Goal: Task Accomplishment & Management: Complete application form

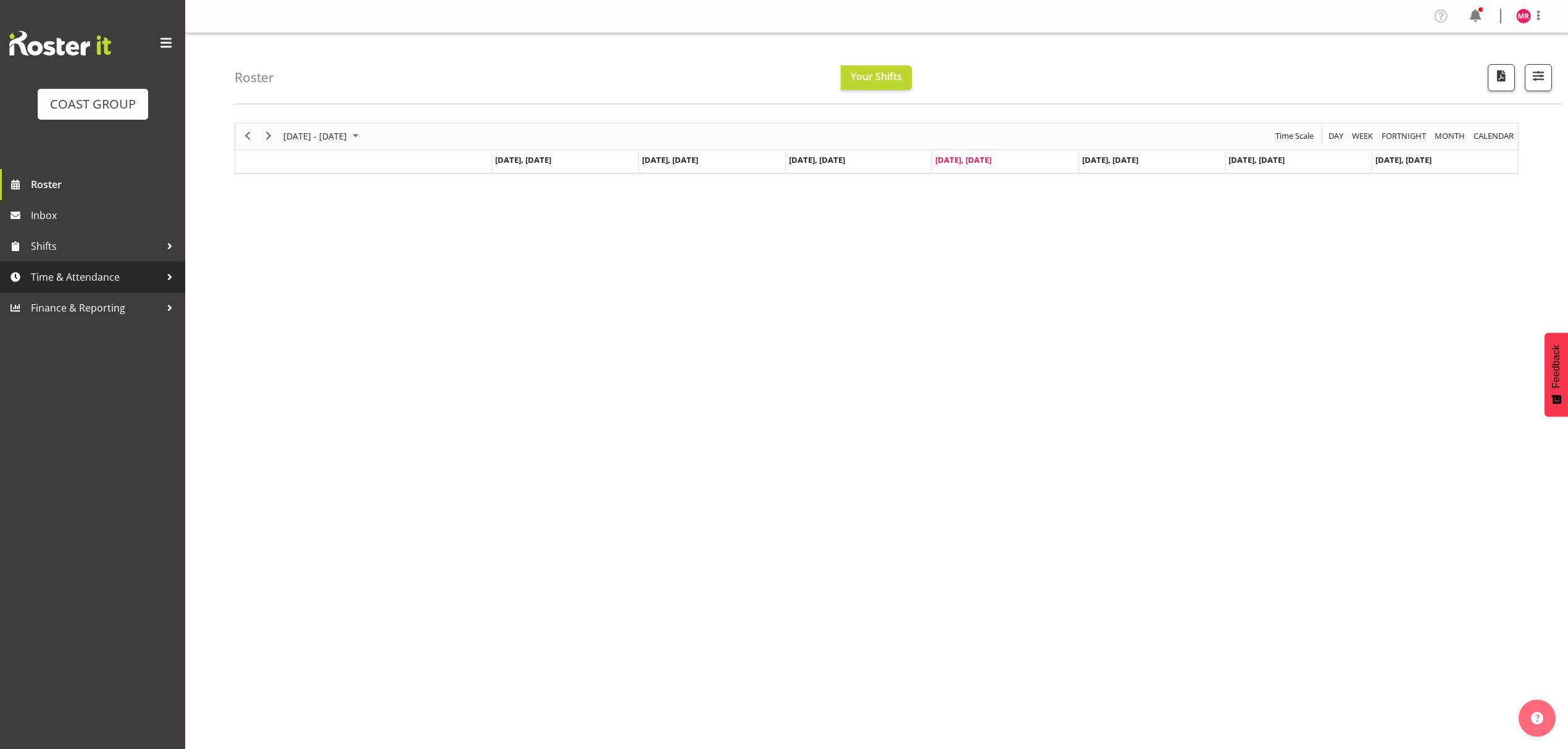
click at [117, 277] on span "Time & Attendance" at bounding box center [95, 277] width 129 height 18
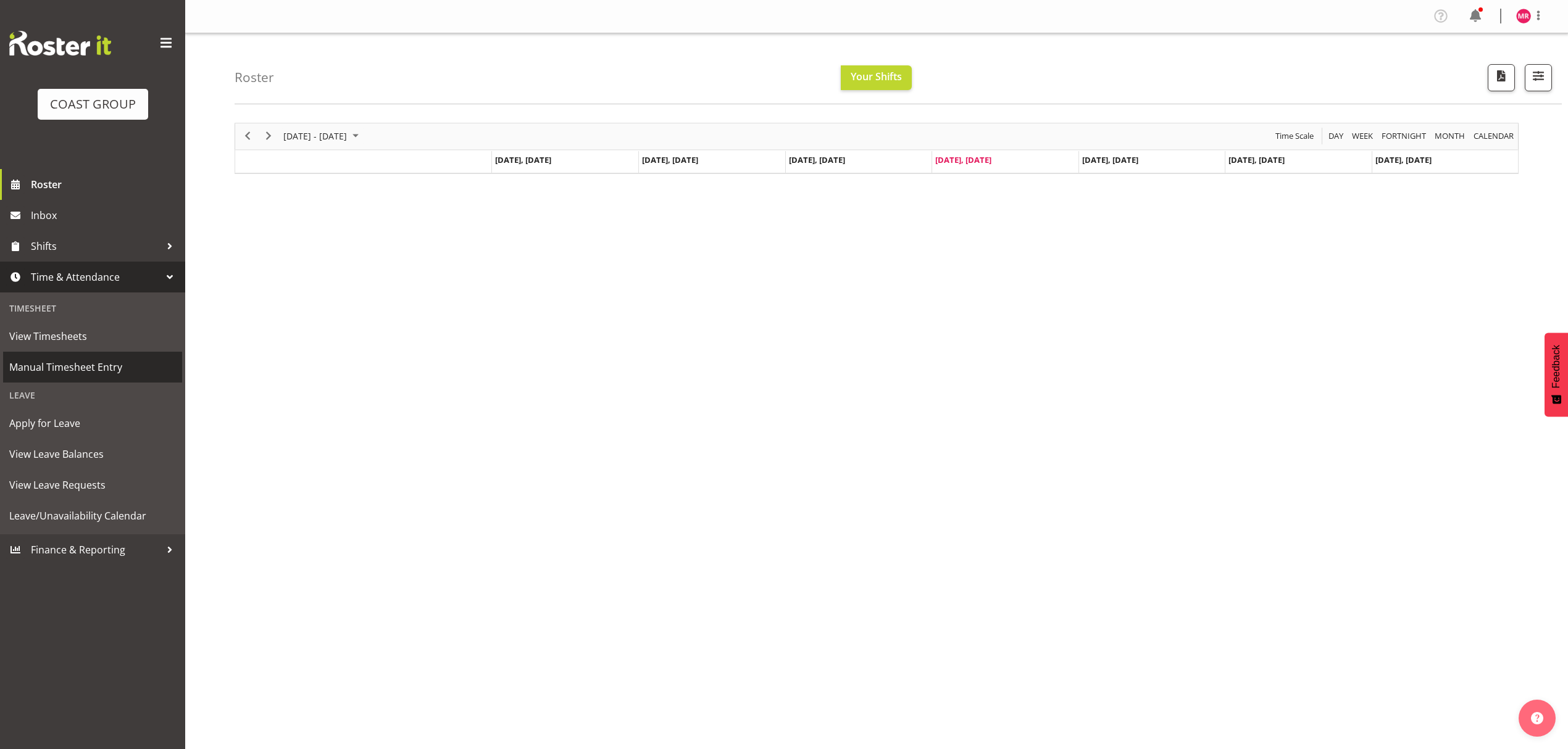
click at [105, 368] on span "Manual Timesheet Entry" at bounding box center [92, 367] width 166 height 18
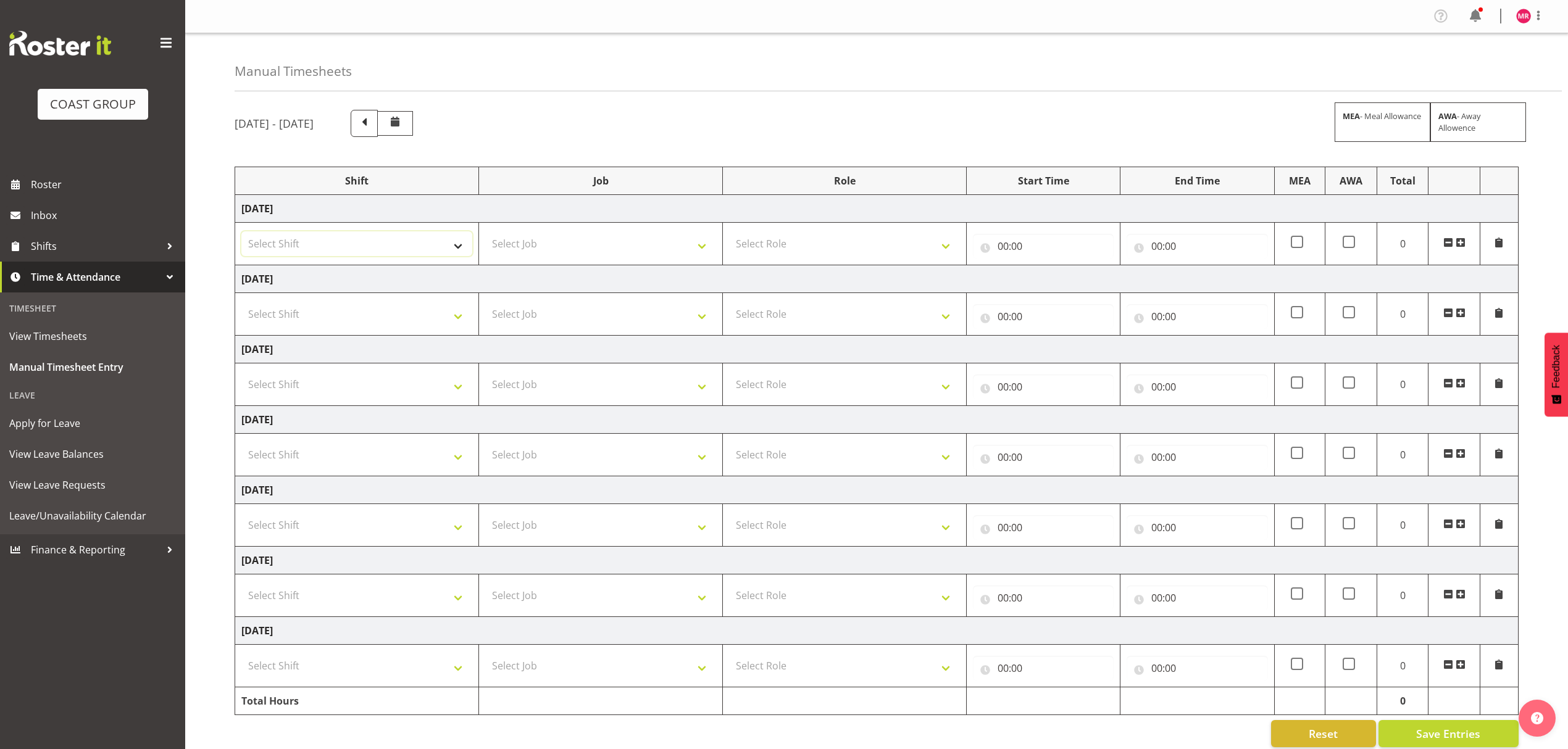
click at [339, 240] on select "Select Shift D+B @ [PERSON_NAME] D+B Build D+B Build NZACA D+B Build Tech Day […" at bounding box center [356, 243] width 231 height 25
select select "1321"
click at [241, 233] on select "Select Shift D+B @ [PERSON_NAME] D+B Build D+B Build NZACA D+B Build Tech Day […" at bounding box center [356, 243] width 231 height 25
click at [1460, 245] on span at bounding box center [1461, 243] width 10 height 10
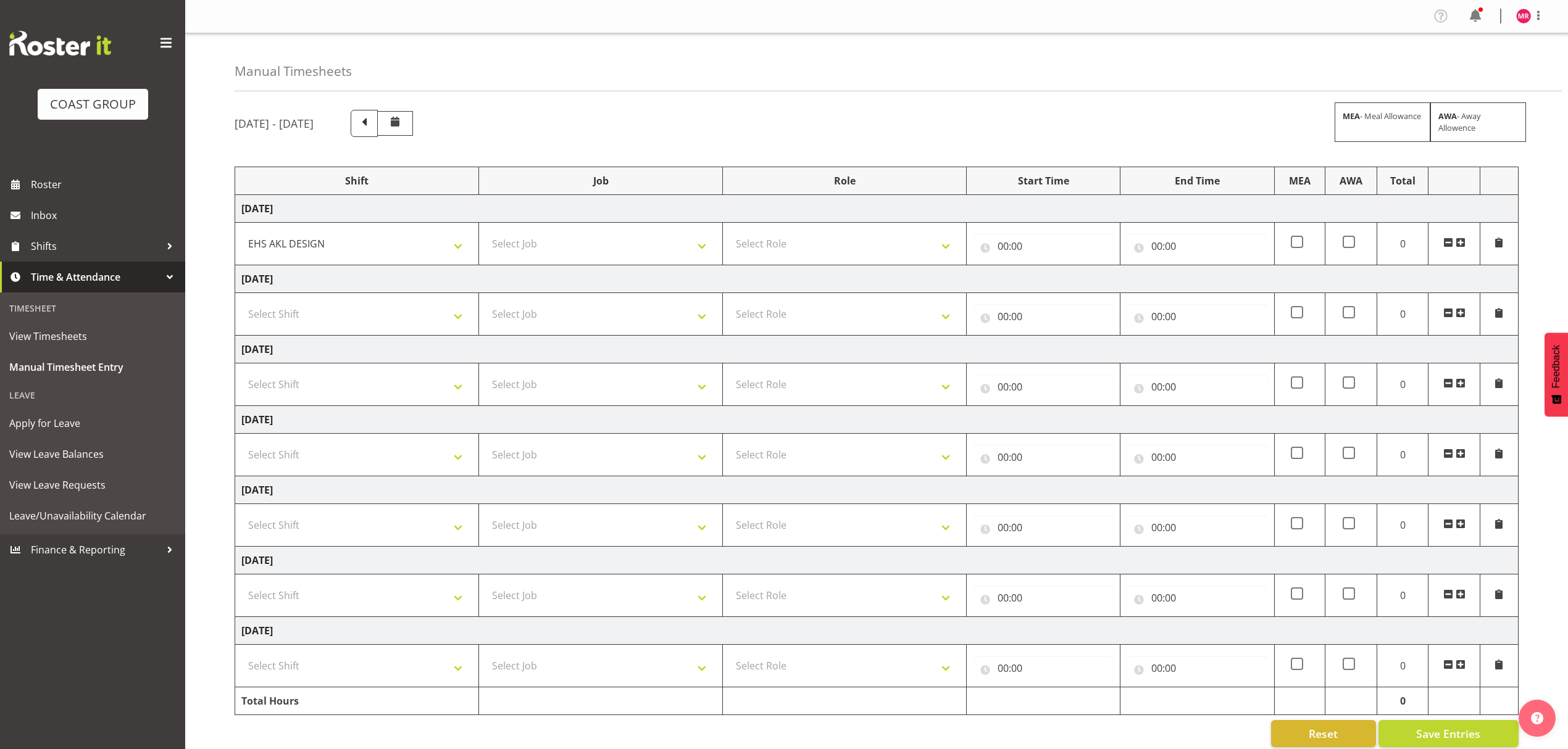
click at [1460, 245] on span at bounding box center [1461, 243] width 10 height 10
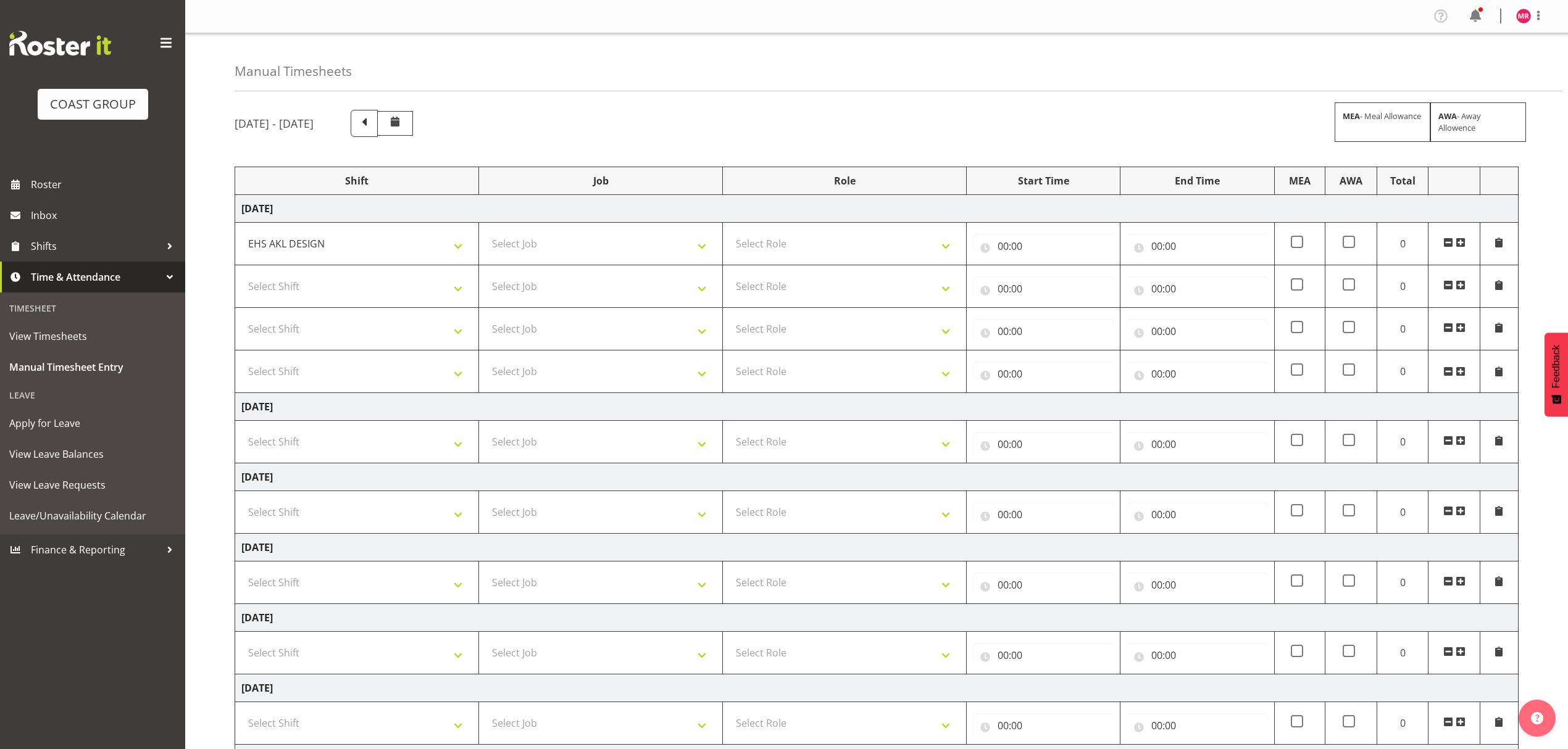
click at [1460, 245] on span at bounding box center [1461, 243] width 10 height 10
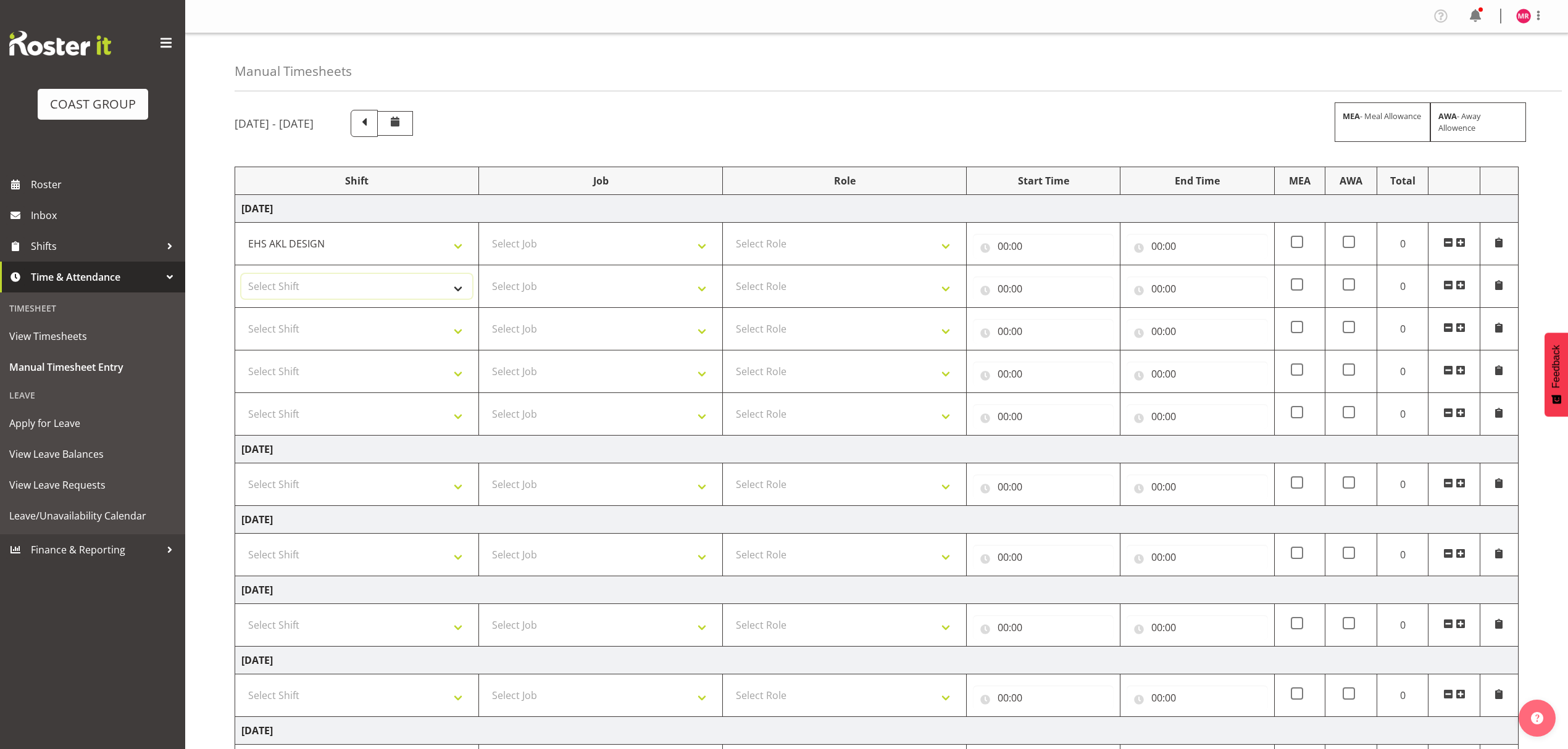
click at [366, 289] on select "Select Shift D+B @ [PERSON_NAME] D+B Build D+B Build NZACA D+B Build Tech Day […" at bounding box center [356, 286] width 231 height 25
select select "1321"
click at [241, 275] on select "Select Shift D+B @ [PERSON_NAME] D+B Build D+B Build NZACA D+B Build Tech Day […" at bounding box center [356, 286] width 231 height 25
click at [398, 321] on select "Select Shift D+B @ [PERSON_NAME] D+B Build D+B Build NZACA D+B Build Tech Day […" at bounding box center [356, 329] width 231 height 25
select select "1321"
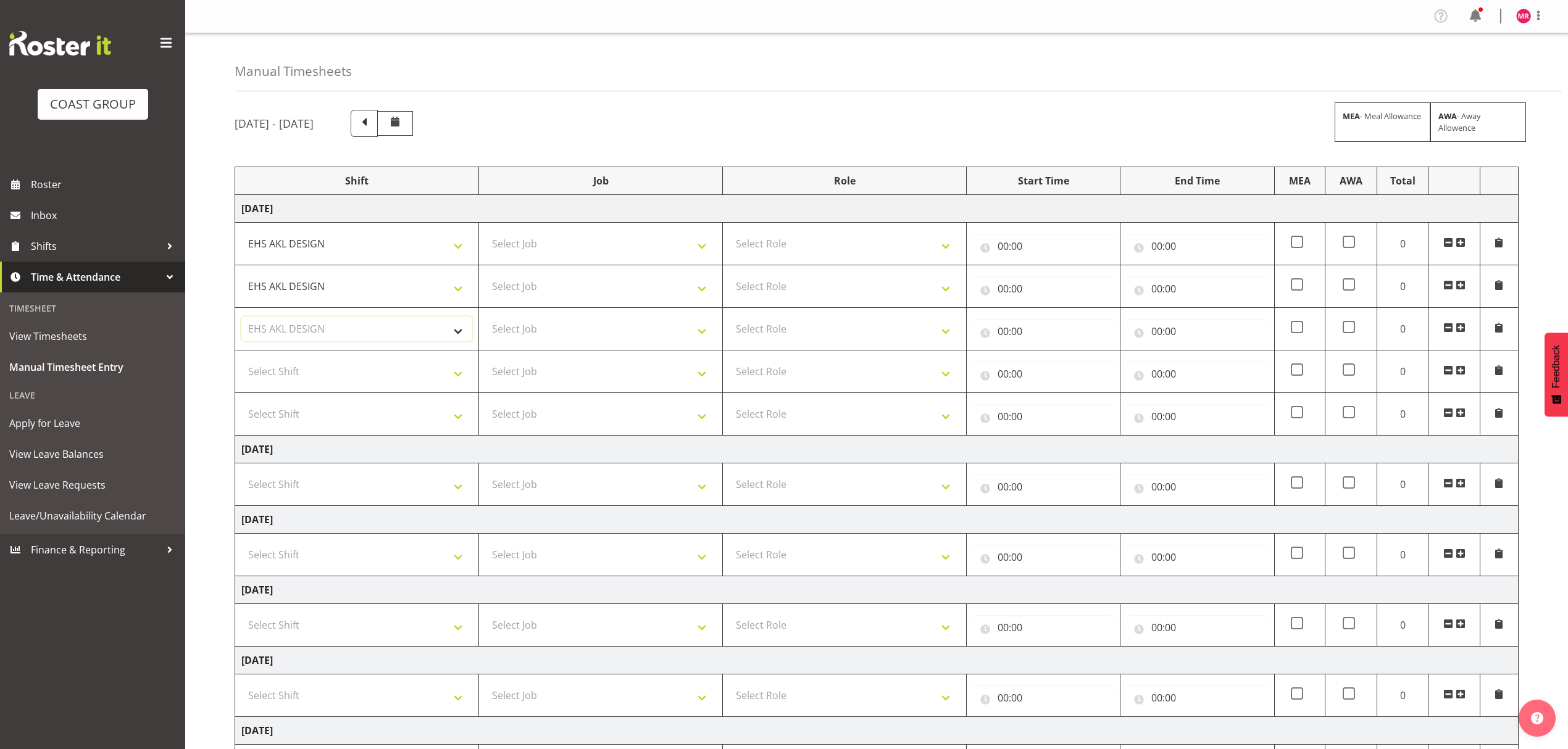
click at [241, 319] on select "Select Shift D+B @ [PERSON_NAME] D+B Build D+B Build NZACA D+B Build Tech Day […" at bounding box center [356, 329] width 231 height 25
click at [369, 389] on td "Select Shift D+B @ [PERSON_NAME] D+B Build D+B Build NZACA D+B Build Tech Day […" at bounding box center [357, 372] width 244 height 43
click at [378, 378] on select "Select Shift D+B @ [PERSON_NAME] D+B Build D+B Build NZACA D+B Build Tech Day […" at bounding box center [356, 371] width 231 height 25
select select "1321"
click at [241, 361] on select "Select Shift D+B @ [PERSON_NAME] D+B Build D+B Build NZACA D+B Build Tech Day […" at bounding box center [356, 371] width 231 height 25
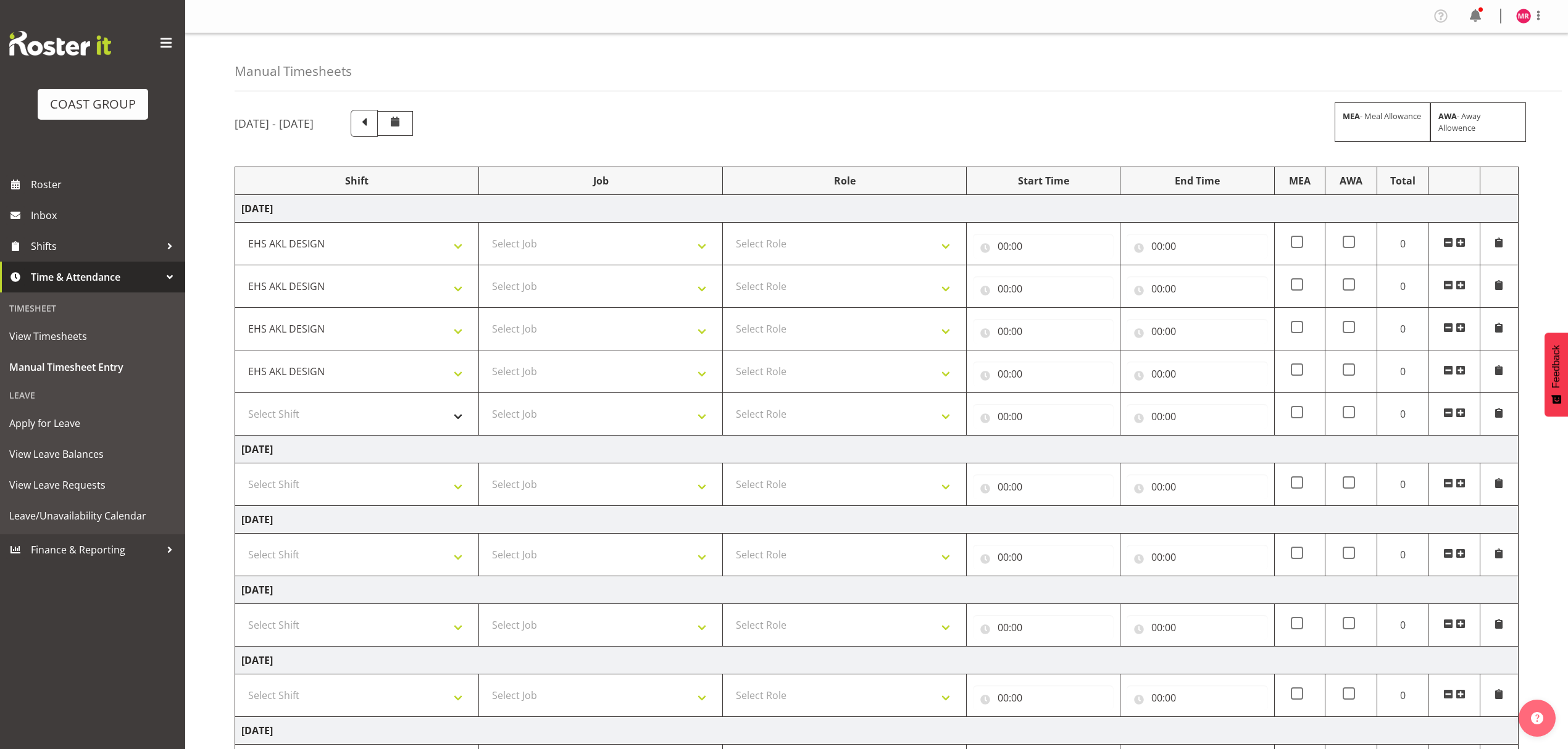
click at [346, 427] on td "Select Shift D+B @ [PERSON_NAME] D+B Build D+B Build NZACA D+B Build Tech Day […" at bounding box center [357, 415] width 244 height 43
click at [352, 418] on select "Select Shift D+B @ [PERSON_NAME] D+B Build D+B Build NZACA D+B Build Tech Day […" at bounding box center [356, 414] width 231 height 25
select select "1321"
click at [241, 404] on select "Select Shift D+B @ [PERSON_NAME] D+B Build D+B Build NZACA D+B Build Tech Day […" at bounding box center [356, 414] width 231 height 25
click at [502, 240] on select "Select Job 1 Carlton Events 1 [PERSON_NAME][GEOGRAPHIC_DATA] 1 [PERSON_NAME][GE…" at bounding box center [600, 243] width 231 height 25
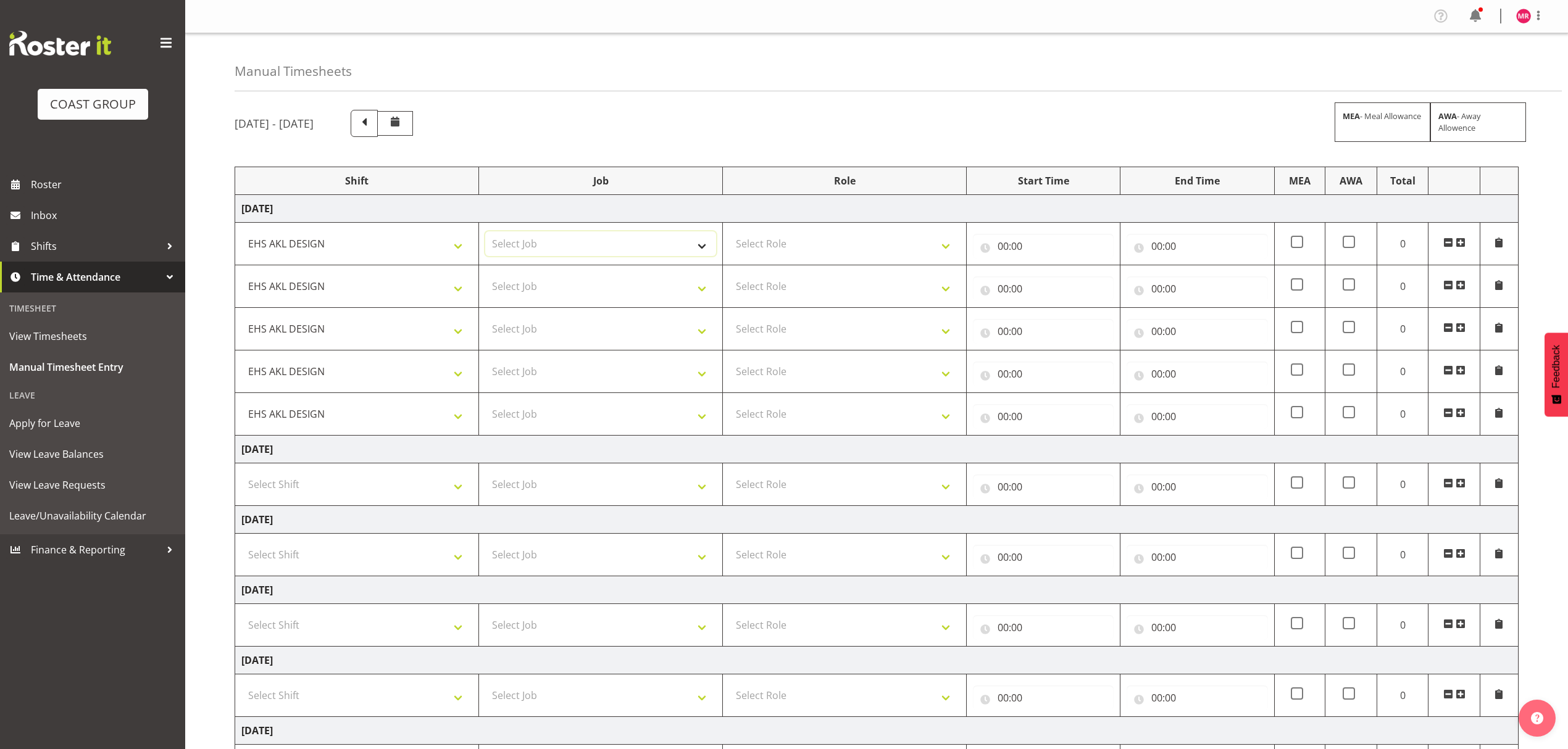
select select "4127"
drag, startPoint x: 502, startPoint y: 240, endPoint x: 563, endPoint y: 222, distance: 63.6
click at [505, 238] on select "Select Job 1 Carlton Events 1 [PERSON_NAME][GEOGRAPHIC_DATA] 1 [PERSON_NAME][GE…" at bounding box center [600, 243] width 231 height 25
click at [768, 248] on select "Select Role DESIGNER" at bounding box center [844, 243] width 231 height 25
select select "215"
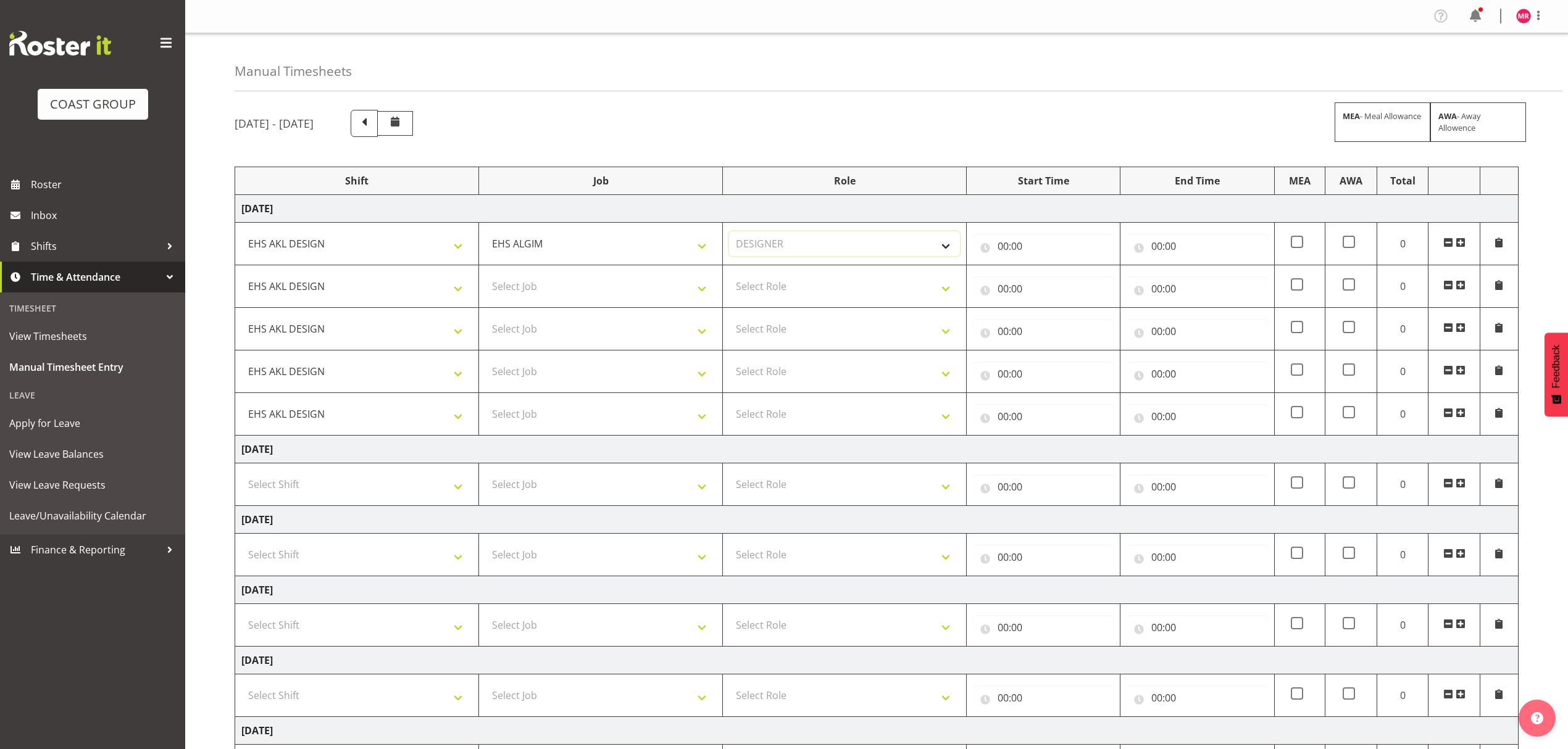
click at [729, 233] on select "Select Role DESIGNER" at bounding box center [844, 243] width 231 height 25
drag, startPoint x: 776, startPoint y: 285, endPoint x: 773, endPoint y: 297, distance: 12.4
click at [776, 285] on select "Select Role DESIGNER" at bounding box center [844, 286] width 231 height 25
select select "215"
click at [729, 275] on select "Select Role DESIGNER" at bounding box center [844, 286] width 231 height 25
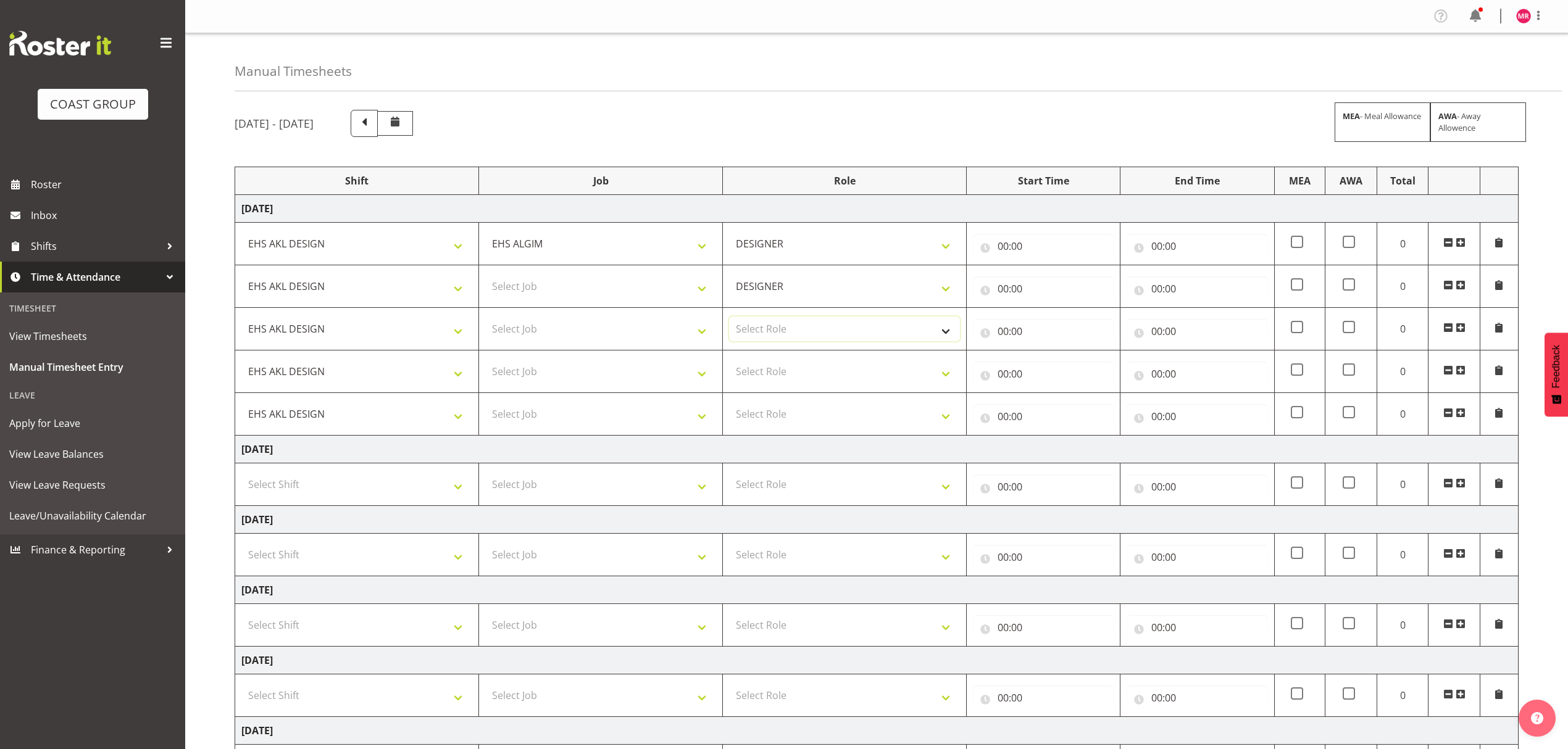
click at [773, 324] on select "Select Role DESIGNER" at bounding box center [844, 329] width 231 height 25
select select "215"
click at [729, 319] on select "Select Role DESIGNER" at bounding box center [844, 329] width 231 height 25
click at [766, 366] on select "Select Role DESIGNER" at bounding box center [844, 371] width 231 height 25
select select "215"
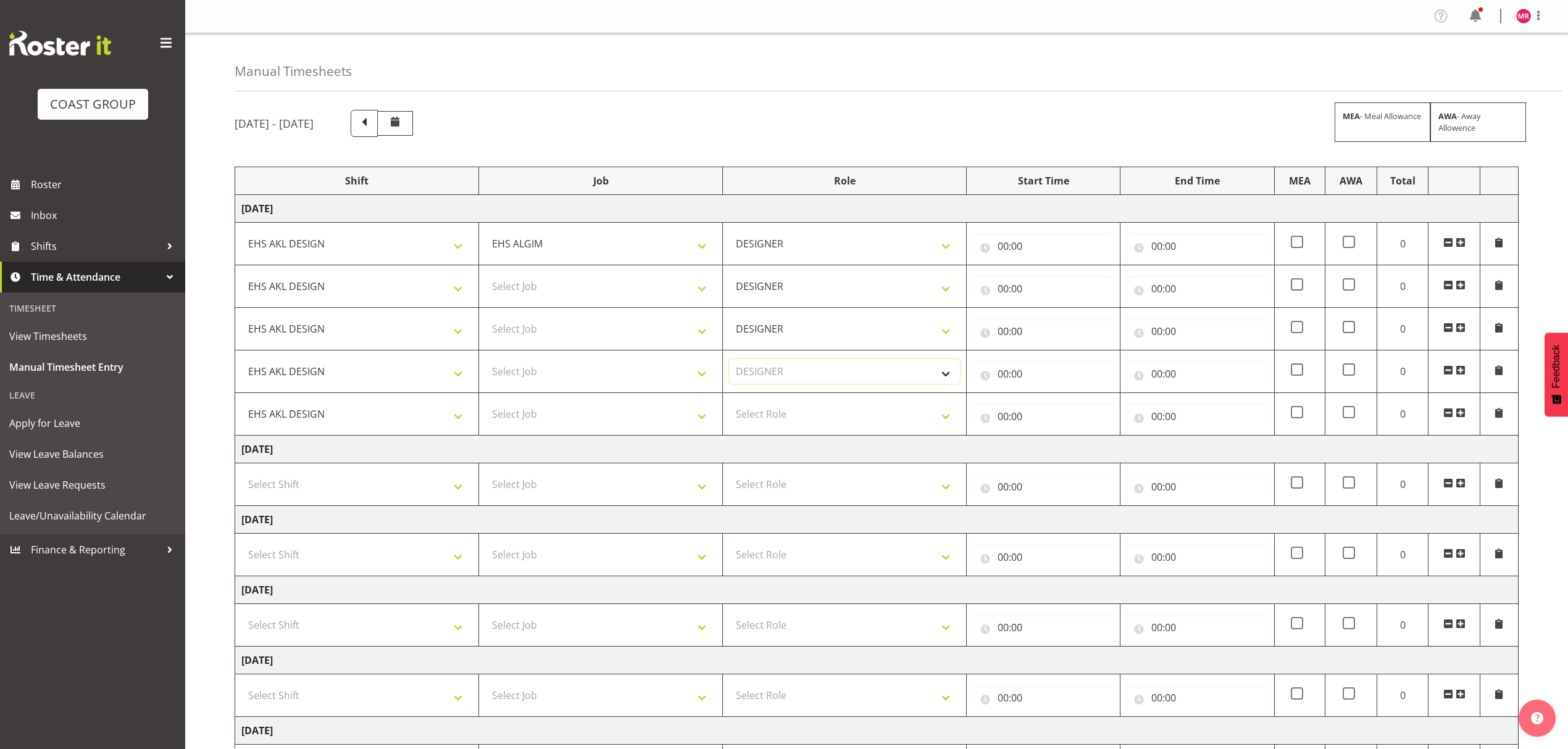
click at [729, 361] on select "Select Role DESIGNER" at bounding box center [844, 371] width 231 height 25
drag, startPoint x: 761, startPoint y: 410, endPoint x: 761, endPoint y: 423, distance: 13.0
click at [761, 413] on select "Select Role DESIGNER" at bounding box center [844, 414] width 231 height 25
select select "215"
click at [729, 404] on select "Select Role DESIGNER" at bounding box center [844, 414] width 231 height 25
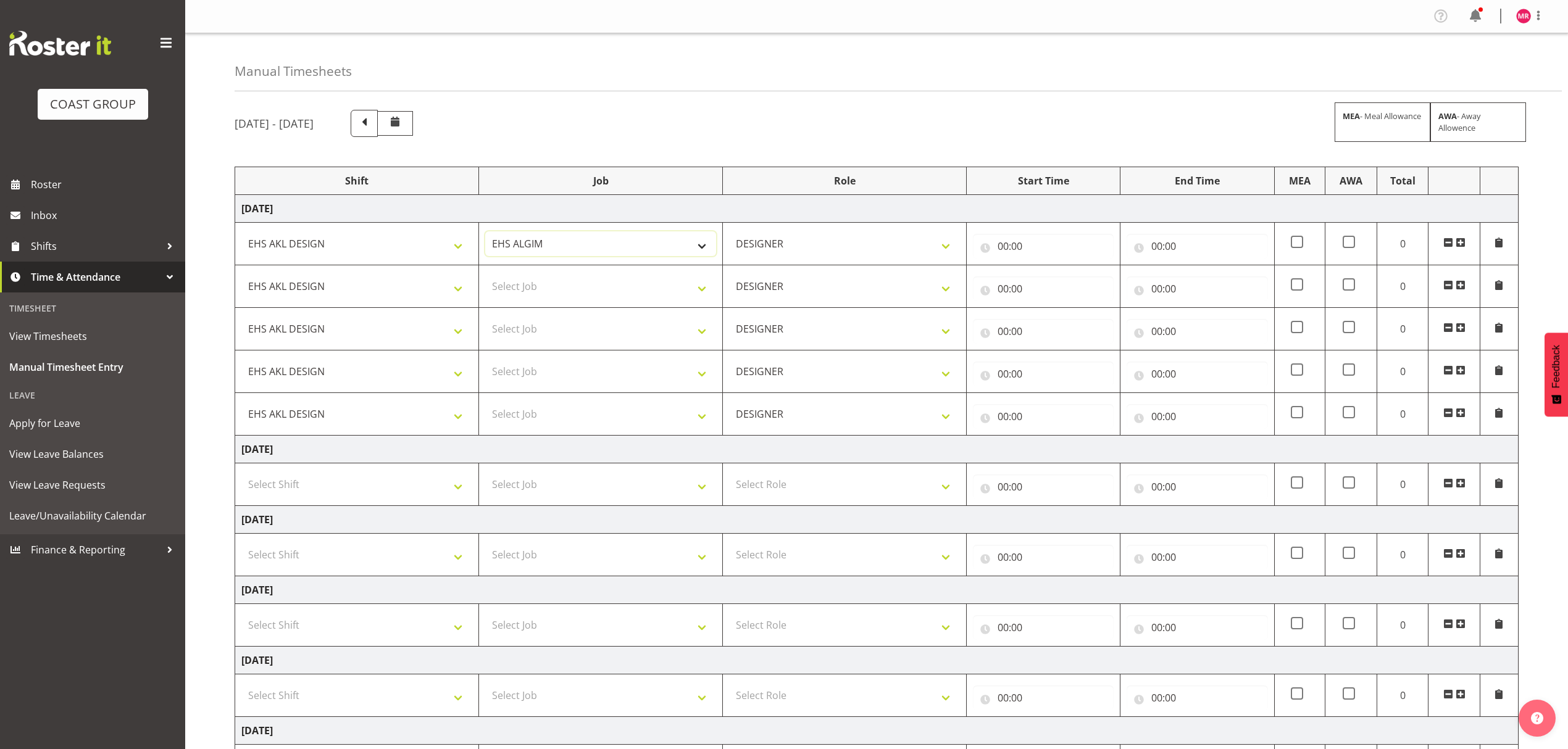
click at [581, 247] on select "1 Carlton Events 1 [PERSON_NAME] 1 [PERSON_NAME][GEOGRAPHIC_DATA] 1 EHS WAREHOU…" at bounding box center [600, 243] width 231 height 25
click at [655, 243] on select "1 Carlton Events 1 [PERSON_NAME] 1 [PERSON_NAME][GEOGRAPHIC_DATA] 1 EHS WAREHOU…" at bounding box center [600, 243] width 231 height 25
select select "9028"
click at [485, 233] on select "1 Carlton Events 1 [PERSON_NAME] 1 [PERSON_NAME][GEOGRAPHIC_DATA] 1 EHS WAREHOU…" at bounding box center [600, 243] width 231 height 25
click at [630, 292] on select "Select Job 1 Carlton Events 1 [PERSON_NAME][GEOGRAPHIC_DATA] 1 [PERSON_NAME][GE…" at bounding box center [600, 286] width 231 height 25
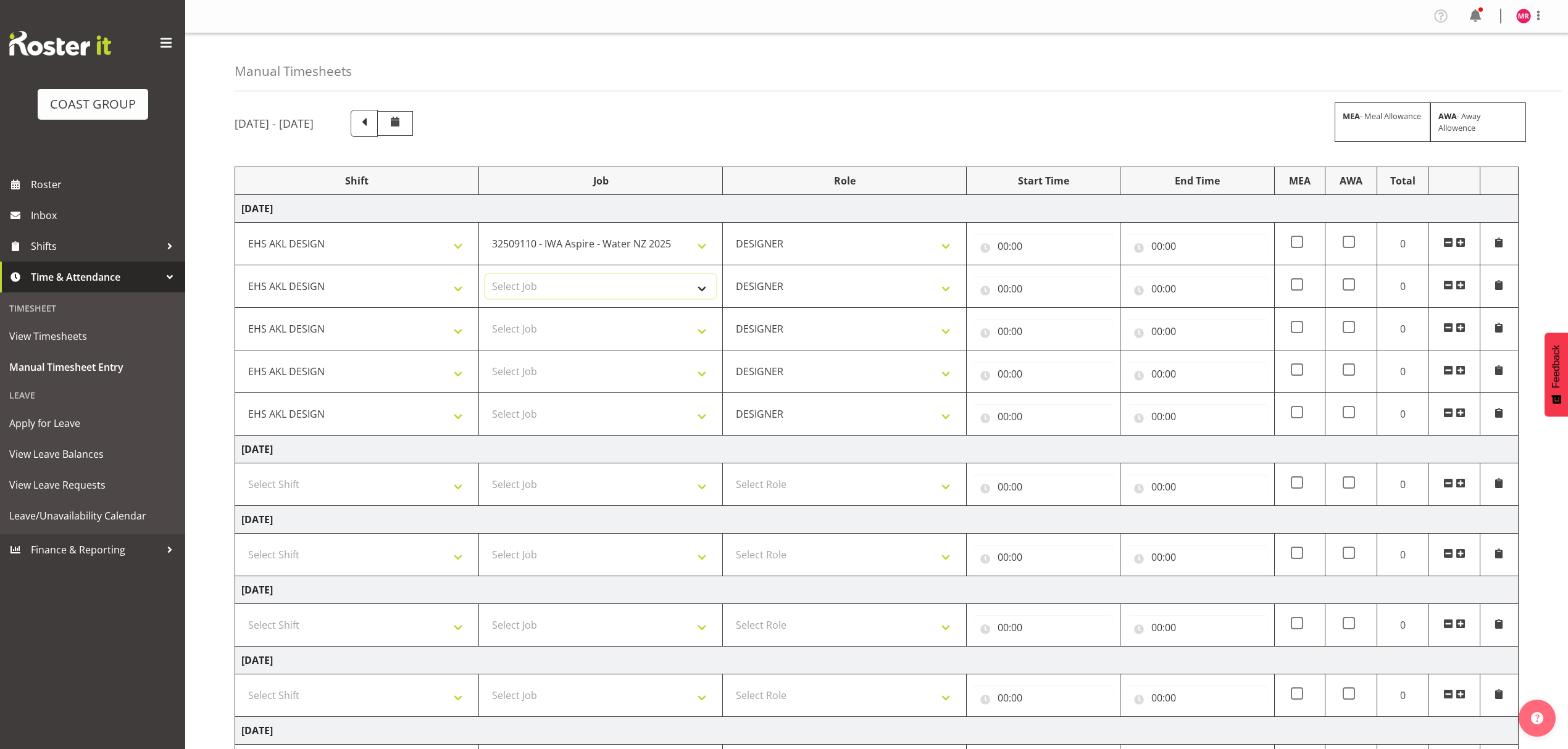
select select "9449"
click at [485, 275] on select "Select Job 1 Carlton Events 1 [PERSON_NAME][GEOGRAPHIC_DATA] 1 [PERSON_NAME][GE…" at bounding box center [600, 286] width 231 height 25
click at [625, 329] on select "Select Job 1 Carlton Events 1 [PERSON_NAME][GEOGRAPHIC_DATA] 1 [PERSON_NAME][GE…" at bounding box center [600, 329] width 231 height 25
select select "9844"
click at [485, 319] on select "Select Job 1 Carlton Events 1 [PERSON_NAME][GEOGRAPHIC_DATA] 1 [PERSON_NAME][GE…" at bounding box center [600, 329] width 231 height 25
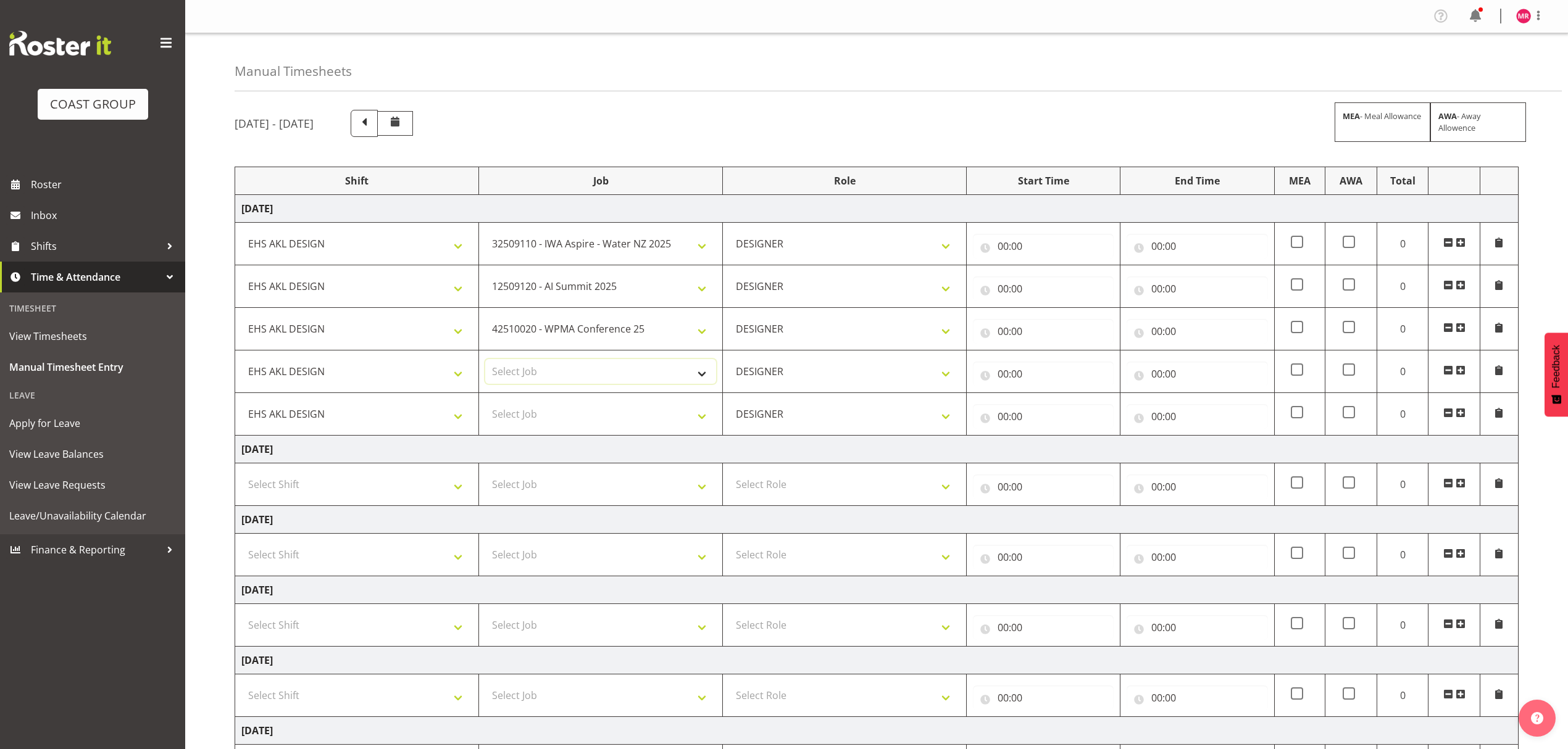
click at [521, 368] on select "Select Job 1 Carlton Events 1 [PERSON_NAME][GEOGRAPHIC_DATA] 1 [PERSON_NAME][GE…" at bounding box center [600, 371] width 231 height 25
select select "9449"
click at [485, 361] on select "Select Job 1 Carlton Events 1 [PERSON_NAME][GEOGRAPHIC_DATA] 1 [PERSON_NAME][GE…" at bounding box center [600, 371] width 231 height 25
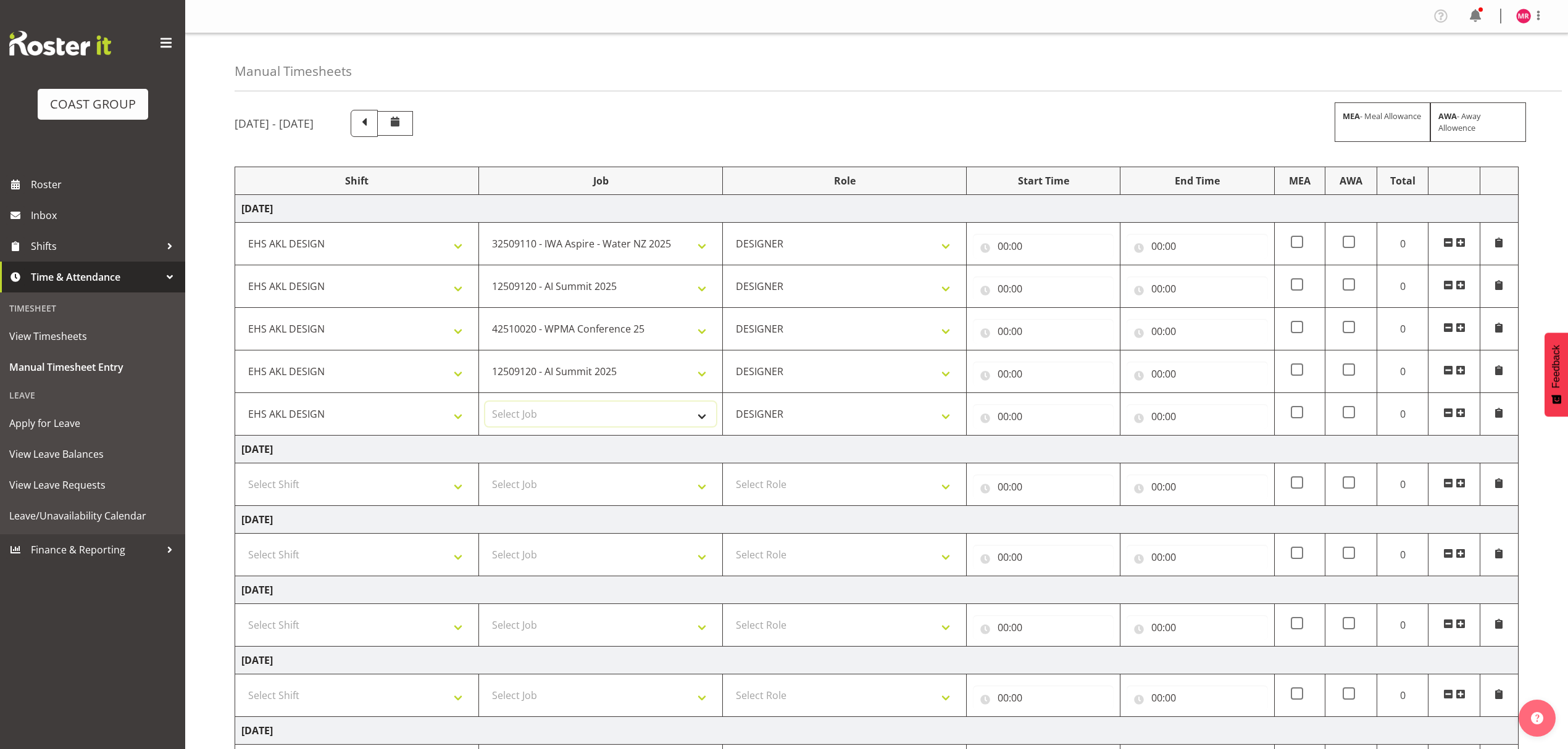
click at [547, 408] on select "Select Job 1 Carlton Events 1 [PERSON_NAME][GEOGRAPHIC_DATA] 1 [PERSON_NAME][GE…" at bounding box center [600, 414] width 231 height 25
select select "10216"
click at [485, 404] on select "Select Job 1 Carlton Events 1 [PERSON_NAME][GEOGRAPHIC_DATA] 1 [PERSON_NAME][GE…" at bounding box center [600, 414] width 231 height 25
click at [1460, 415] on span at bounding box center [1461, 413] width 10 height 10
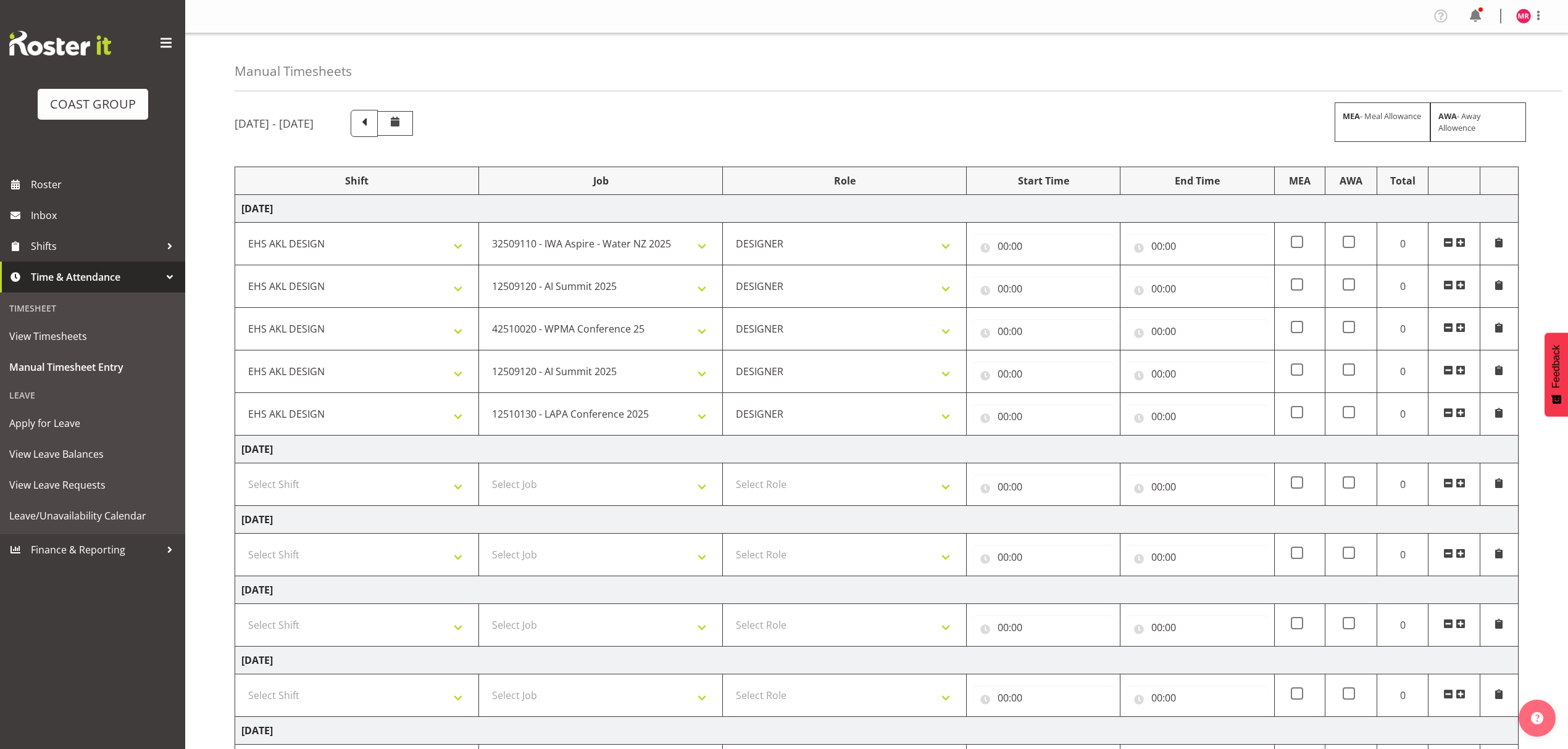
drag, startPoint x: 1460, startPoint y: 415, endPoint x: 1447, endPoint y: 421, distance: 14.3
click at [1461, 416] on span at bounding box center [1461, 413] width 10 height 10
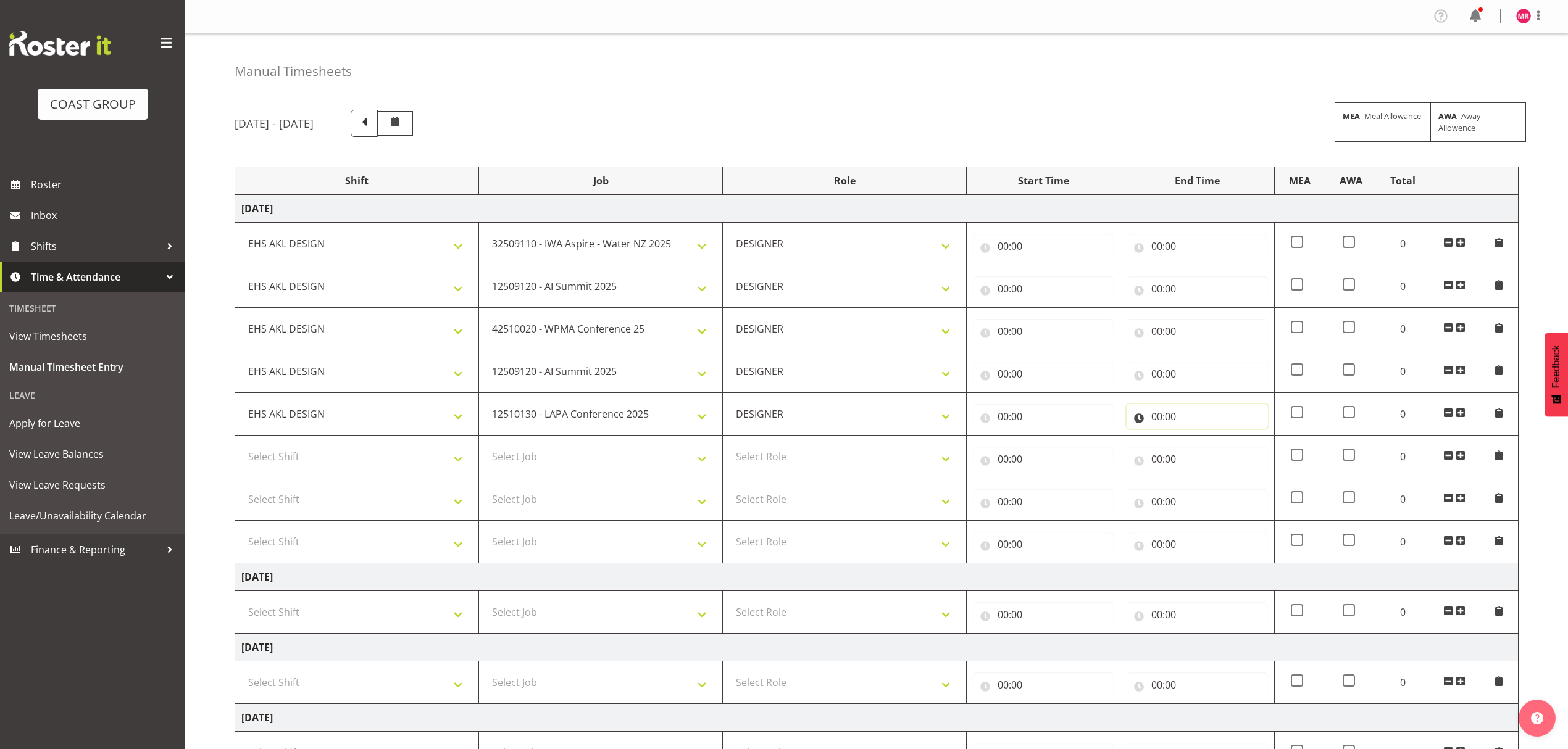
click at [1184, 423] on input "00:00" at bounding box center [1197, 416] width 141 height 25
click at [1207, 450] on select "00 01 02 03 04 05 06 07 08 09 10 11 12 13 14 15 16 17 18 19 20 21 22 23" at bounding box center [1211, 448] width 28 height 25
select select "11"
click at [1197, 438] on select "00 01 02 03 04 05 06 07 08 09 10 11 12 13 14 15 16 17 18 19 20 21 22 23" at bounding box center [1211, 448] width 28 height 25
type input "11:00"
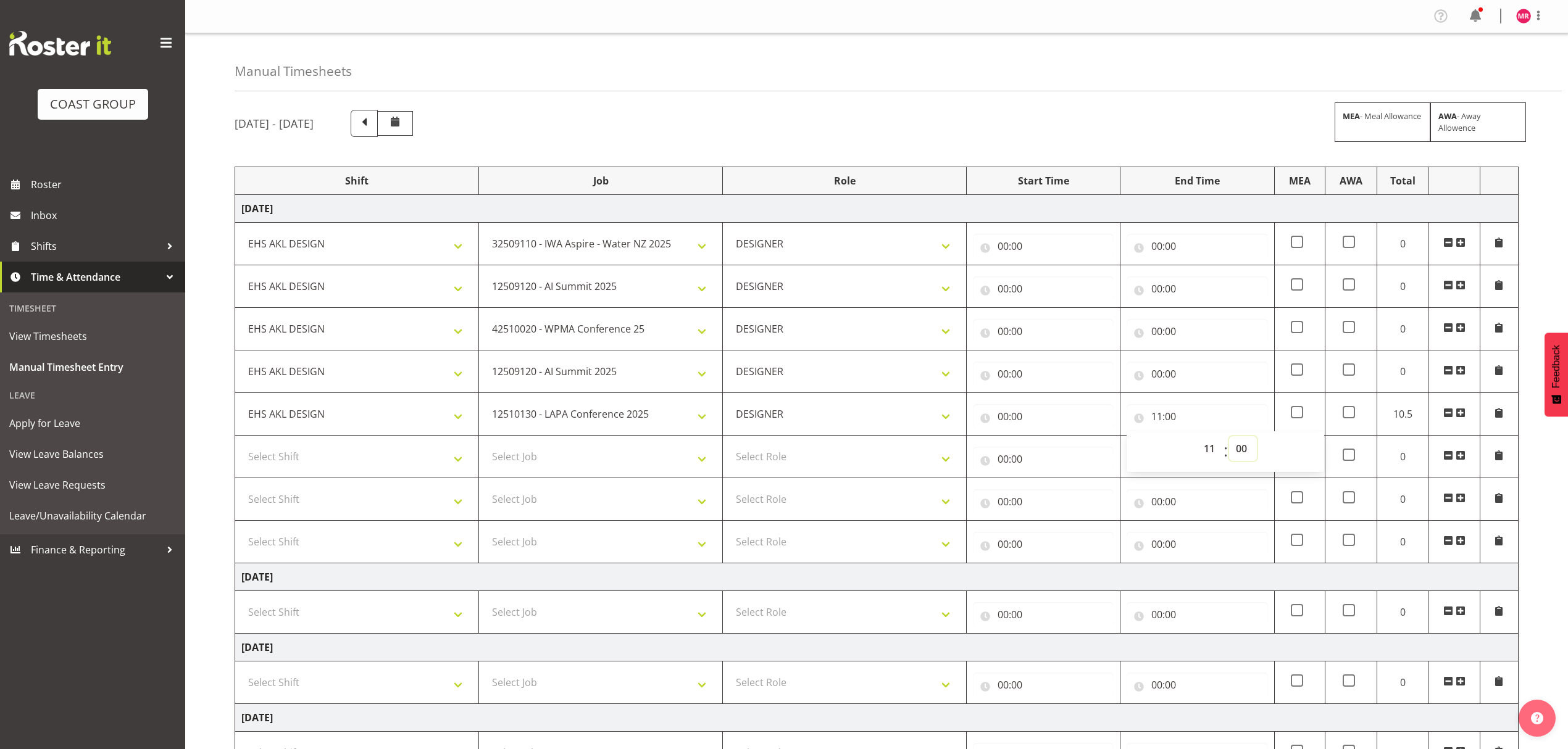
click at [1247, 450] on select "00 01 02 03 04 05 06 07 08 09 10 11 12 13 14 15 16 17 18 19 20 21 22 23 24 25 2…" at bounding box center [1243, 448] width 28 height 25
select select "35"
click at [1229, 438] on select "00 01 02 03 04 05 06 07 08 09 10 11 12 13 14 15 16 17 18 19 20 21 22 23 24 25 2…" at bounding box center [1243, 448] width 28 height 25
type input "11:35"
click at [1000, 423] on input "00:00" at bounding box center [1044, 416] width 141 height 25
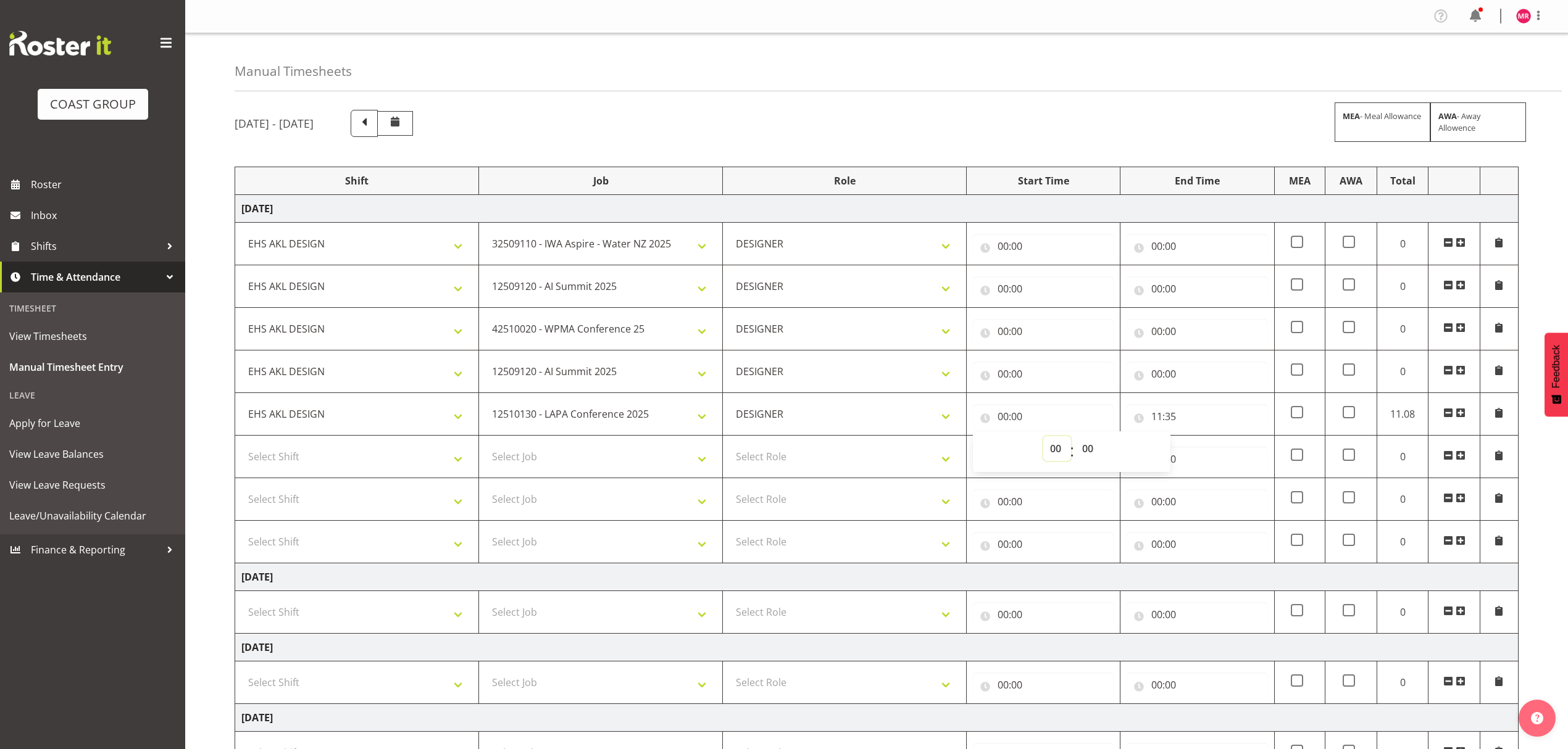
click at [1053, 452] on select "00 01 02 03 04 05 06 07 08 09 10 11 12 13 14 15 16 17 18 19 20 21 22 23" at bounding box center [1056, 448] width 28 height 25
select select "11"
click at [1043, 438] on select "00 01 02 03 04 05 06 07 08 09 10 11 12 13 14 15 16 17 18 19 20 21 22 23" at bounding box center [1056, 448] width 28 height 25
type input "11:00"
click at [1169, 376] on input "00:00" at bounding box center [1197, 373] width 141 height 25
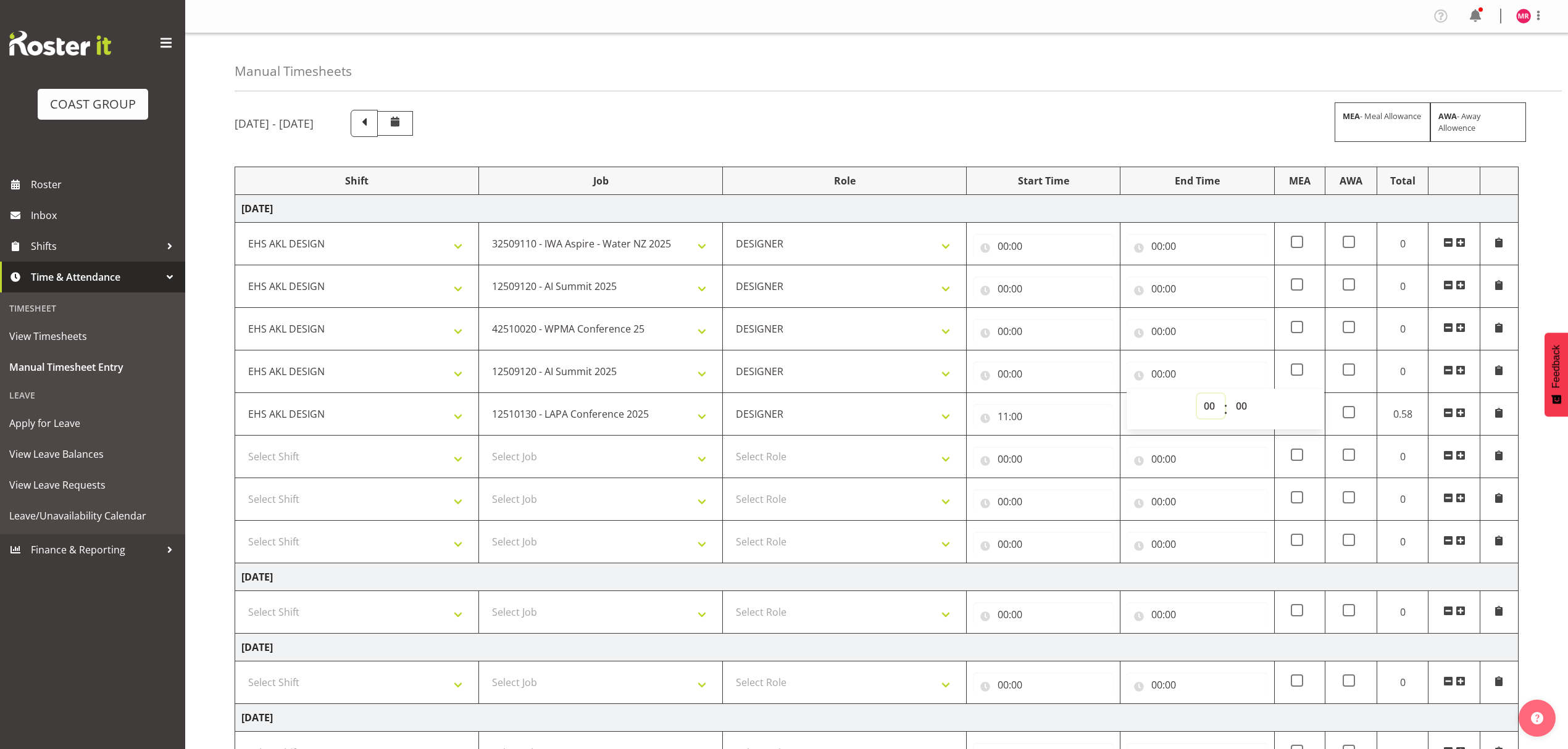
drag, startPoint x: 1204, startPoint y: 420, endPoint x: 1208, endPoint y: 399, distance: 21.4
click at [1204, 418] on select "00 01 02 03 04 05 06 07 08 09 10 11 12 13 14 15 16 17 18 19 20 21 22 23" at bounding box center [1211, 406] width 28 height 25
select select "10"
click at [1197, 395] on select "00 01 02 03 04 05 06 07 08 09 10 11 12 13 14 15 16 17 18 19 20 21 22 23" at bounding box center [1211, 406] width 28 height 25
type input "10:00"
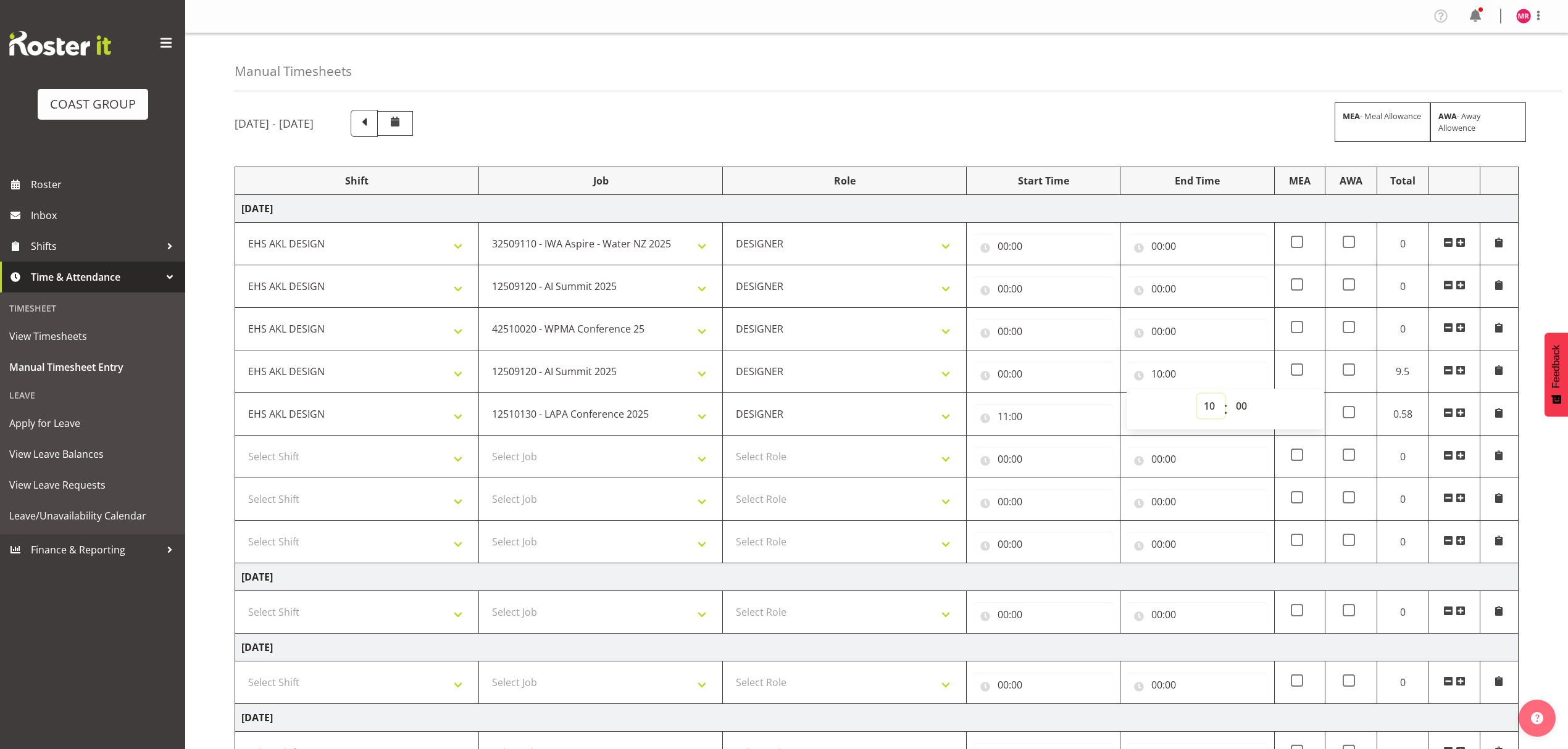
click at [1216, 403] on select "00 01 02 03 04 05 06 07 08 09 10 11 12 13 14 15 16 17 18 19 20 21 22 23" at bounding box center [1211, 406] width 28 height 25
select select "11"
click at [1197, 395] on select "00 01 02 03 04 05 06 07 08 09 10 11 12 13 14 15 16 17 18 19 20 21 22 23" at bounding box center [1211, 406] width 28 height 25
type input "11:00"
click at [1049, 381] on input "00:00" at bounding box center [1044, 373] width 141 height 25
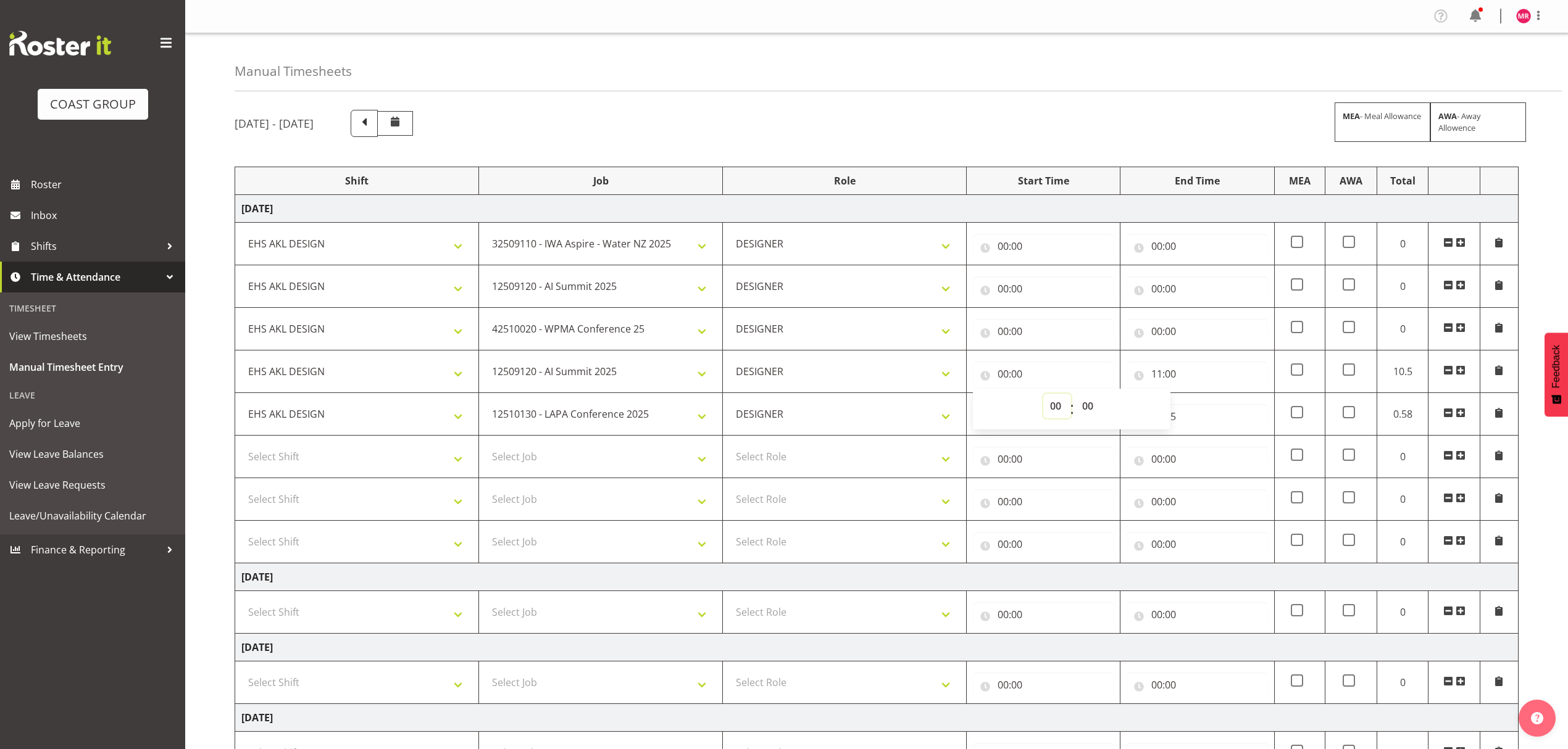
click at [1050, 408] on select "00 01 02 03 04 05 06 07 08 09 10 11 12 13 14 15 16 17 18 19 20 21 22 23" at bounding box center [1056, 406] width 28 height 25
select select "10"
click at [1043, 395] on select "00 01 02 03 04 05 06 07 08 09 10 11 12 13 14 15 16 17 18 19 20 21 22 23" at bounding box center [1056, 406] width 28 height 25
type input "10:00"
click at [1182, 329] on input "00:00" at bounding box center [1197, 331] width 141 height 25
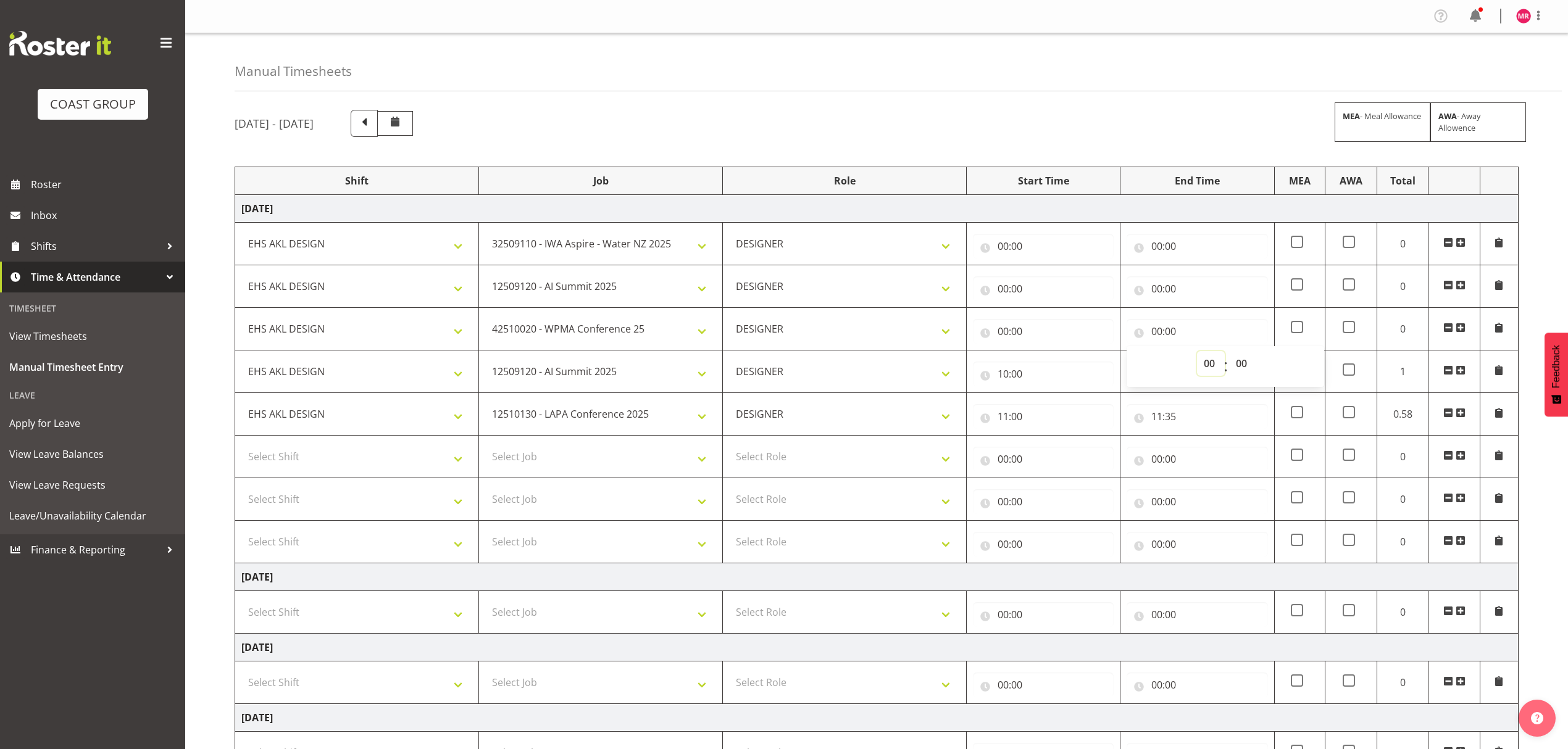
click at [1214, 364] on select "00 01 02 03 04 05 06 07 08 09 10 11 12 13 14 15 16 17 18 19 20 21 22 23" at bounding box center [1211, 363] width 28 height 25
select select "10"
click at [1197, 353] on select "00 01 02 03 04 05 06 07 08 09 10 11 12 13 14 15 16 17 18 19 20 21 22 23" at bounding box center [1211, 363] width 28 height 25
type input "10:00"
click at [1039, 334] on input "00:00" at bounding box center [1044, 331] width 141 height 25
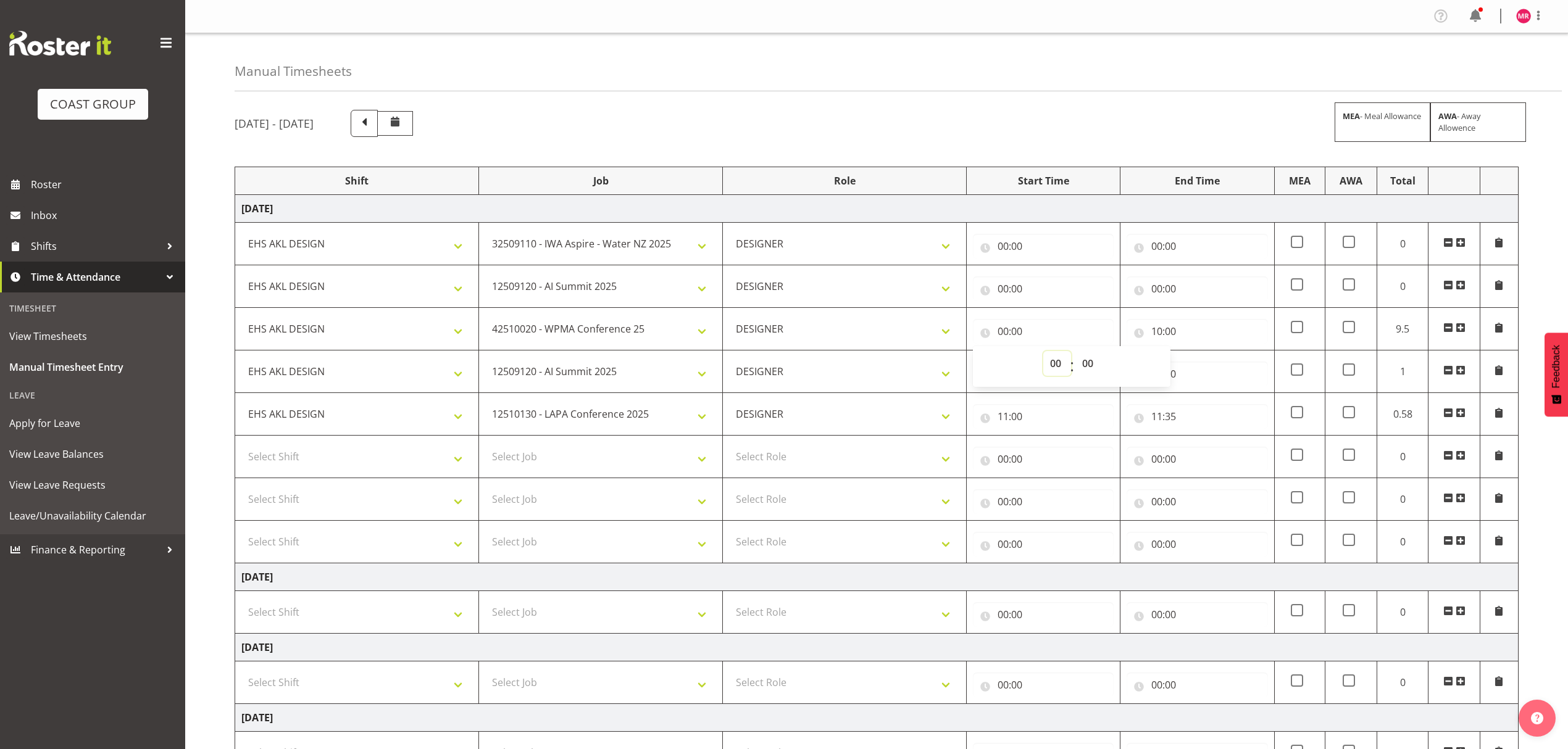
click at [1051, 363] on select "00 01 02 03 04 05 06 07 08 09 10 11 12 13 14 15 16 17 18 19 20 21 22 23" at bounding box center [1056, 363] width 28 height 25
select select "9"
click at [1043, 353] on select "00 01 02 03 04 05 06 07 08 09 10 11 12 13 14 15 16 17 18 19 20 21 22 23" at bounding box center [1056, 363] width 28 height 25
type input "09:00"
click at [1084, 363] on select "00 01 02 03 04 05 06 07 08 09 10 11 12 13 14 15 16 17 18 19 20 21 22 23 24 25 2…" at bounding box center [1089, 363] width 28 height 25
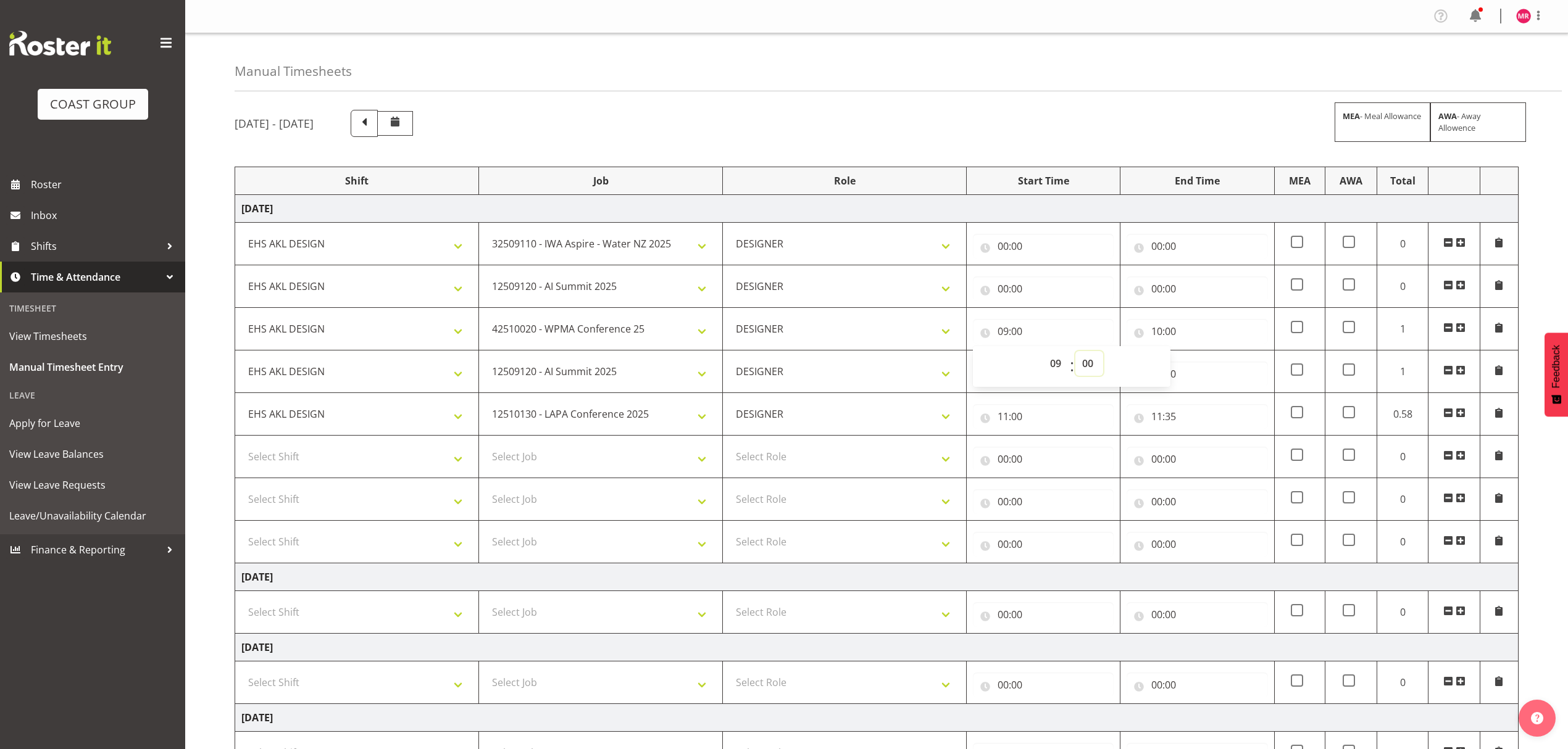
select select "30"
click at [1076, 353] on select "00 01 02 03 04 05 06 07 08 09 10 11 12 13 14 15 16 17 18 19 20 21 22 23 24 25 2…" at bounding box center [1089, 363] width 28 height 25
type input "09:30"
click at [1168, 294] on input "00:00" at bounding box center [1197, 289] width 141 height 25
click at [1207, 329] on select "00 01 02 03 04 05 06 07 08 09 10 11 12 13 14 15 16 17 18 19 20 21 22 23" at bounding box center [1211, 321] width 28 height 25
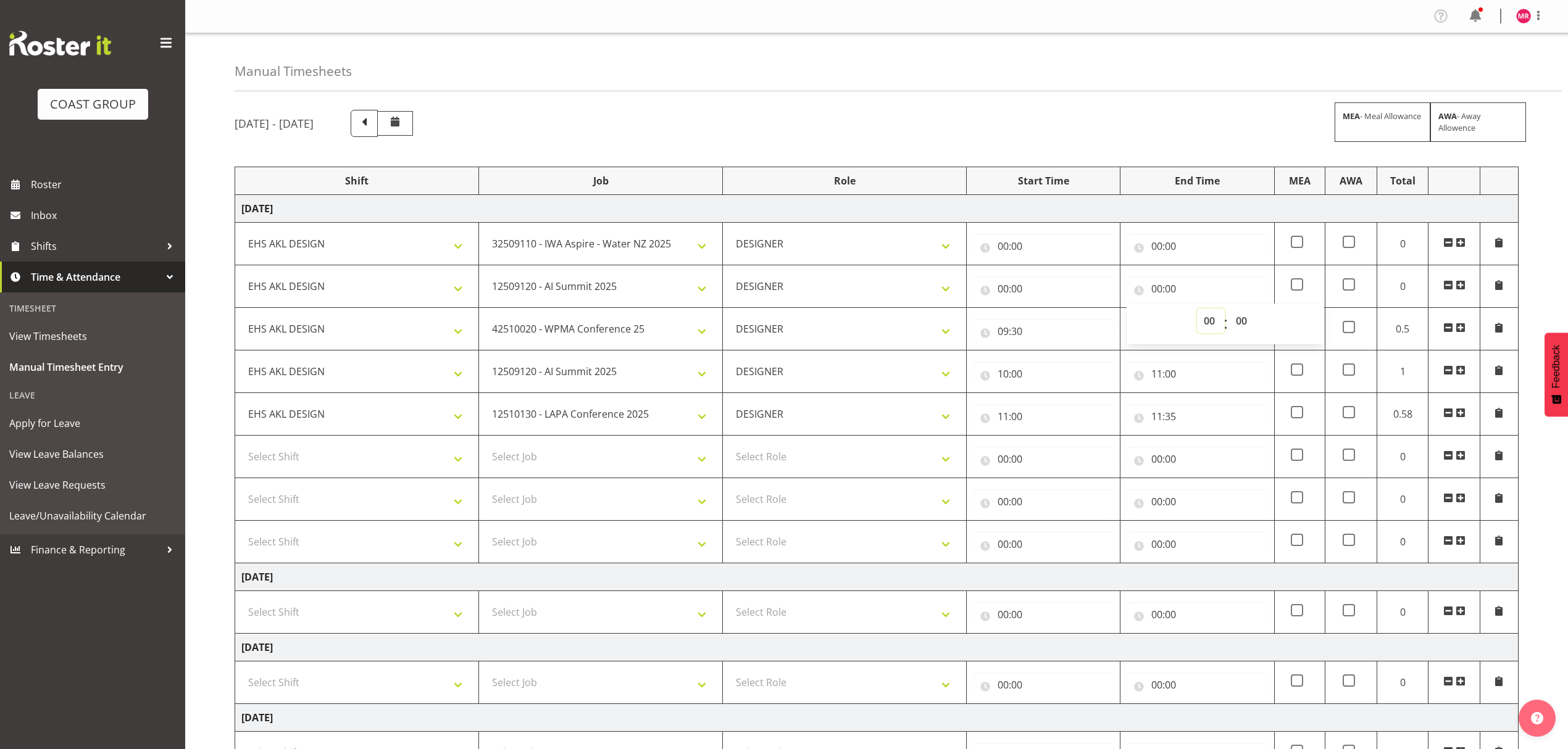
select select "9"
click at [1197, 310] on select "00 01 02 03 04 05 06 07 08 09 10 11 12 13 14 15 16 17 18 19 20 21 22 23" at bounding box center [1211, 321] width 28 height 25
type input "09:00"
click at [1244, 319] on select "00 01 02 03 04 05 06 07 08 09 10 11 12 13 14 15 16 17 18 19 20 21 22 23 24 25 2…" at bounding box center [1243, 321] width 28 height 25
select select "30"
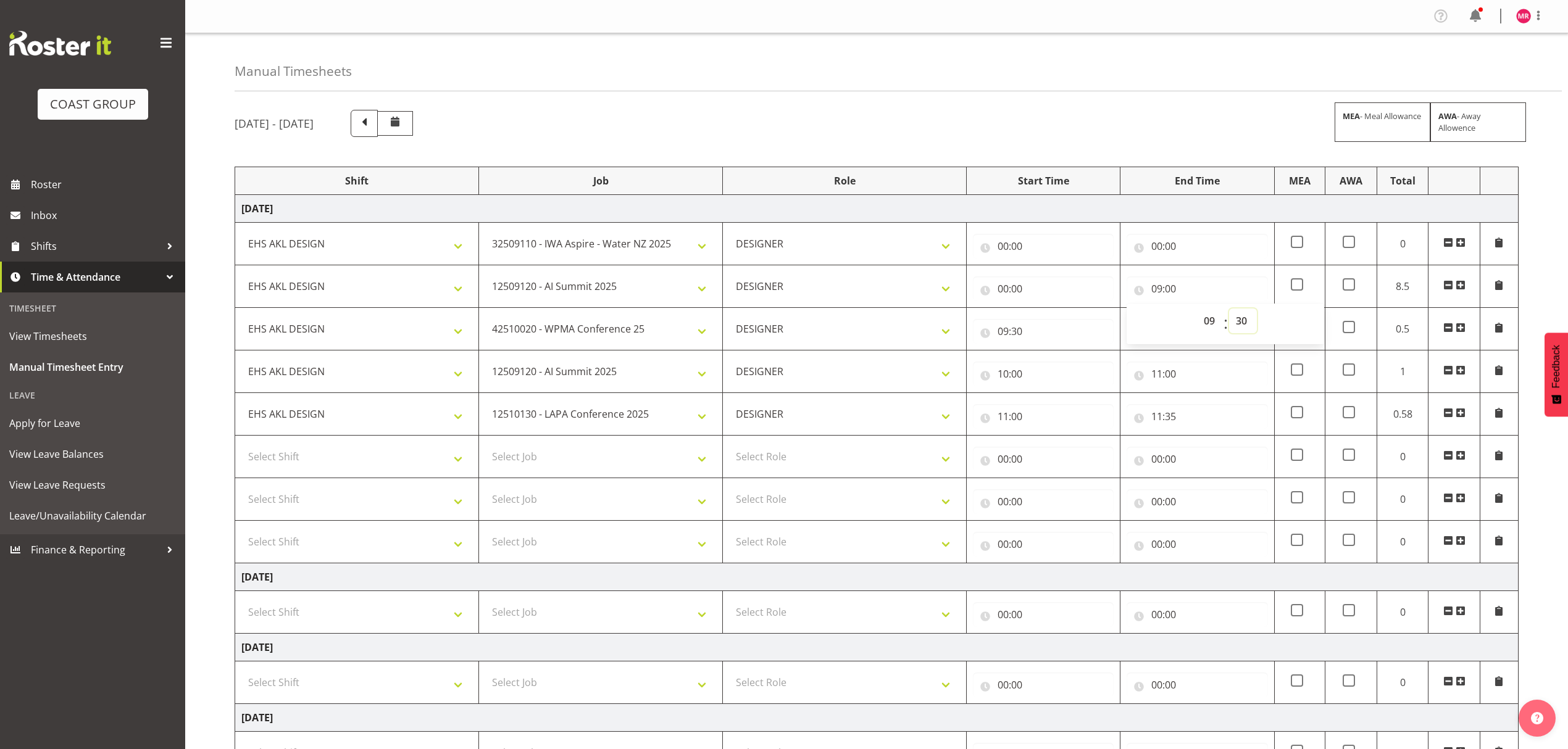
click at [1229, 310] on select "00 01 02 03 04 05 06 07 08 09 10 11 12 13 14 15 16 17 18 19 20 21 22 23 24 25 2…" at bounding box center [1243, 321] width 28 height 25
type input "09:30"
click at [1022, 287] on input "00:00" at bounding box center [1044, 289] width 141 height 25
click at [1050, 319] on select "00 01 02 03 04 05 06 07 08 09 10 11 12 13 14 15 16 17 18 19 20 21 22 23" at bounding box center [1056, 321] width 28 height 25
select select "8"
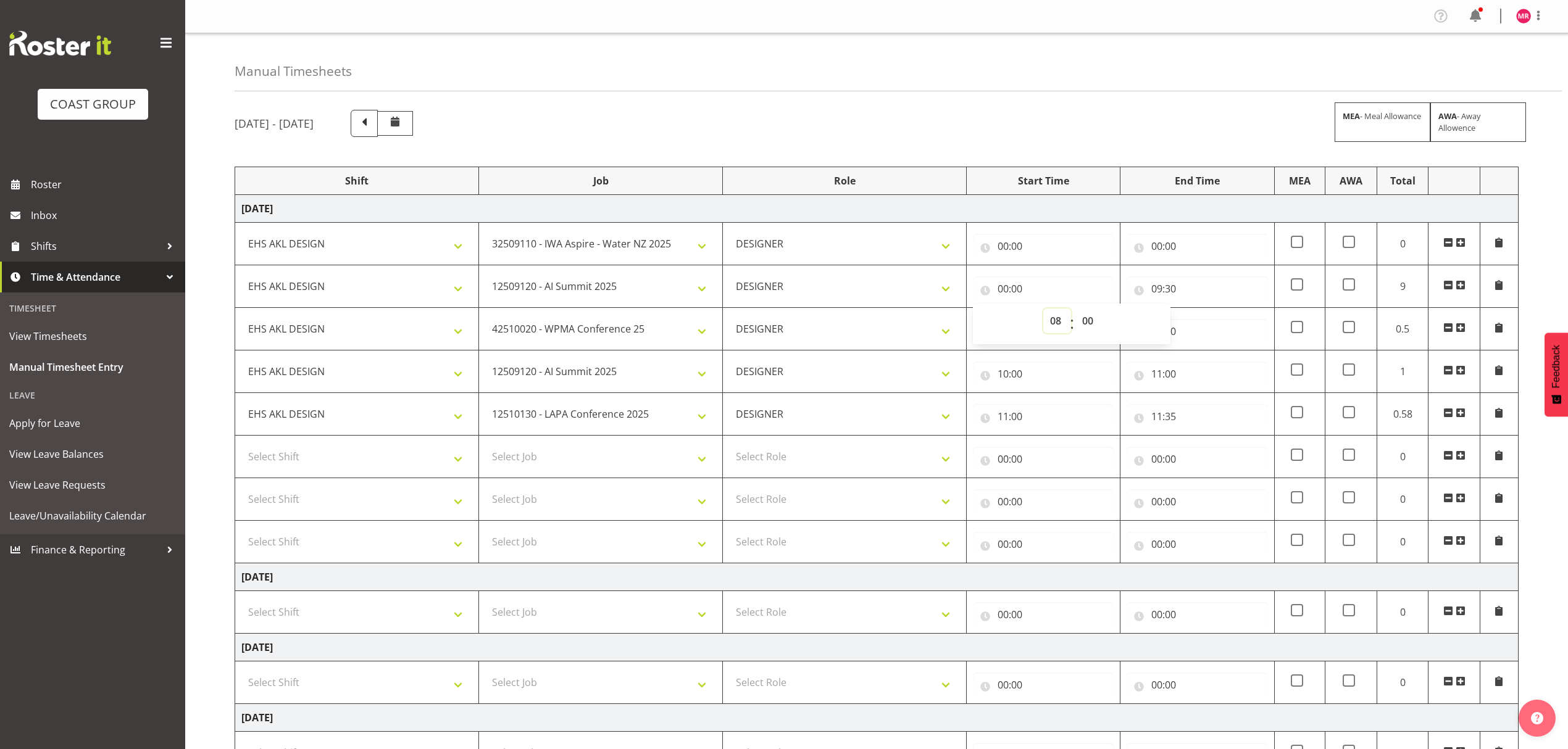
click at [1043, 310] on select "00 01 02 03 04 05 06 07 08 09 10 11 12 13 14 15 16 17 18 19 20 21 22 23" at bounding box center [1056, 321] width 28 height 25
type input "08:00"
click at [1088, 321] on select "00 01 02 03 04 05 06 07 08 09 10 11 12 13 14 15 16 17 18 19 20 21 22 23 24 25 2…" at bounding box center [1089, 321] width 28 height 25
select select "30"
click at [1076, 310] on select "00 01 02 03 04 05 06 07 08 09 10 11 12 13 14 15 16 17 18 19 20 21 22 23 24 25 2…" at bounding box center [1089, 321] width 28 height 25
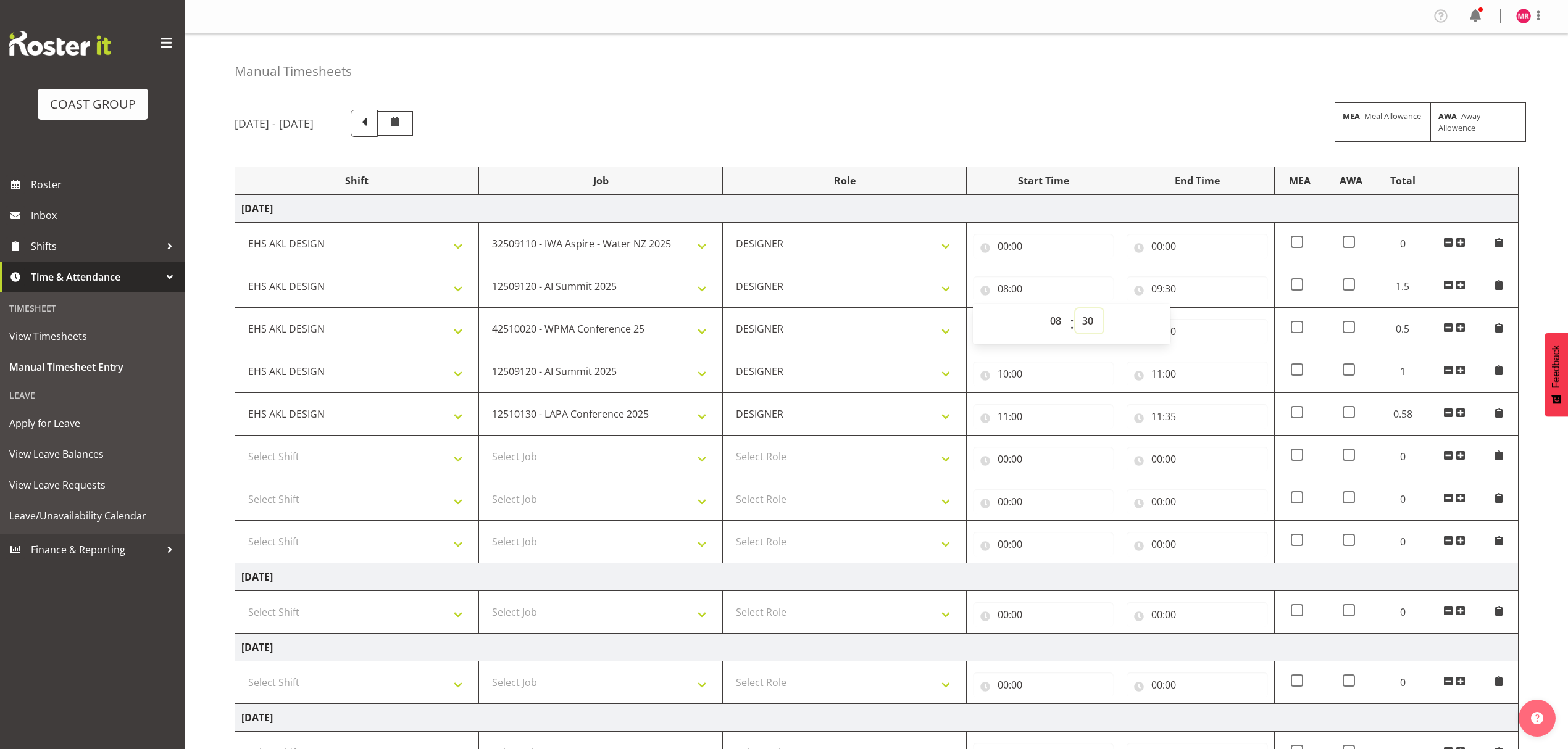
type input "08:30"
click at [1010, 250] on input "00:00" at bounding box center [1044, 246] width 141 height 25
click at [1052, 277] on select "00 01 02 03 04 05 06 07 08 09 10 11 12 13 14 15 16 17 18 19 20 21 22 23" at bounding box center [1056, 278] width 28 height 25
select select "7"
click at [1043, 267] on select "00 01 02 03 04 05 06 07 08 09 10 11 12 13 14 15 16 17 18 19 20 21 22 23" at bounding box center [1056, 278] width 28 height 25
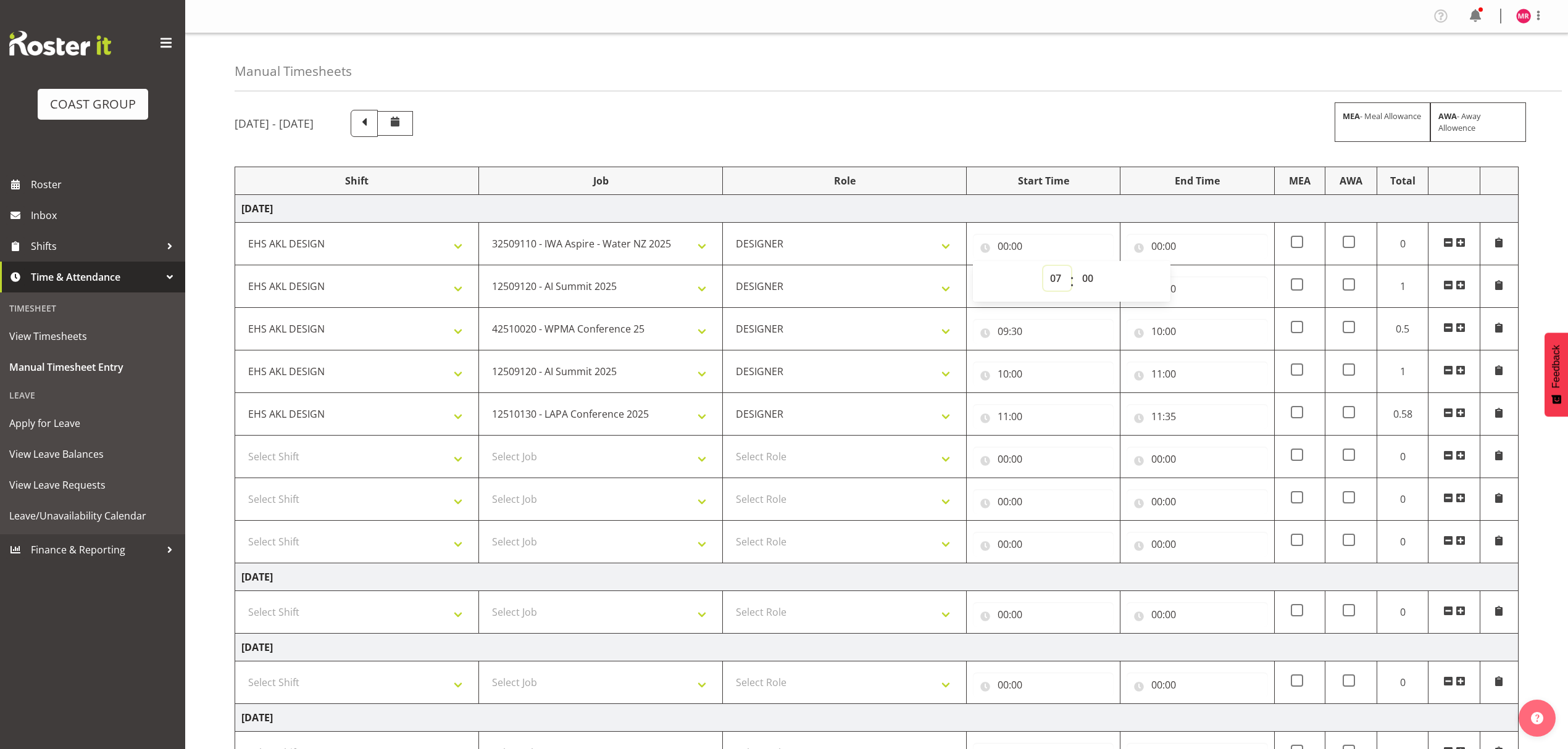
type input "07:00"
click at [1086, 282] on select "00 01 02 03 04 05 06 07 08 09 10 11 12 13 14 15 16 17 18 19 20 21 22 23 24 25 2…" at bounding box center [1089, 278] width 28 height 25
select select "45"
click at [1076, 267] on select "00 01 02 03 04 05 06 07 08 09 10 11 12 13 14 15 16 17 18 19 20 21 22 23 24 25 2…" at bounding box center [1089, 278] width 28 height 25
type input "07:45"
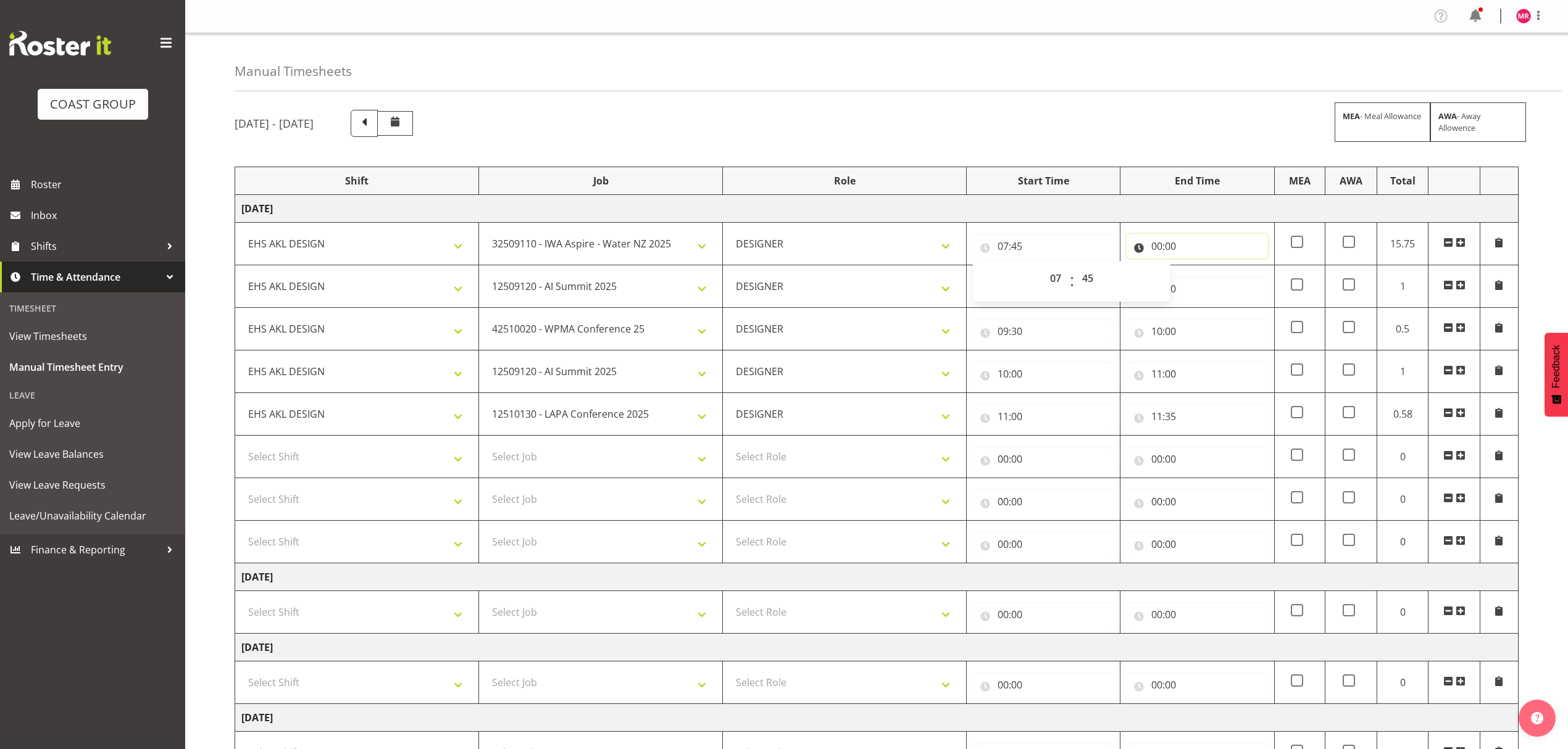
click at [1199, 252] on input "00:00" at bounding box center [1197, 246] width 141 height 25
click at [1075, 253] on input "07:45" at bounding box center [1044, 246] width 141 height 25
click at [1151, 242] on input "00:00" at bounding box center [1197, 246] width 141 height 25
click at [1203, 277] on select "00 01 02 03 04 05 06 07 08 09 10 11 12 13 14 15 16 17 18 19 20 21 22 23" at bounding box center [1211, 278] width 28 height 25
select select "8"
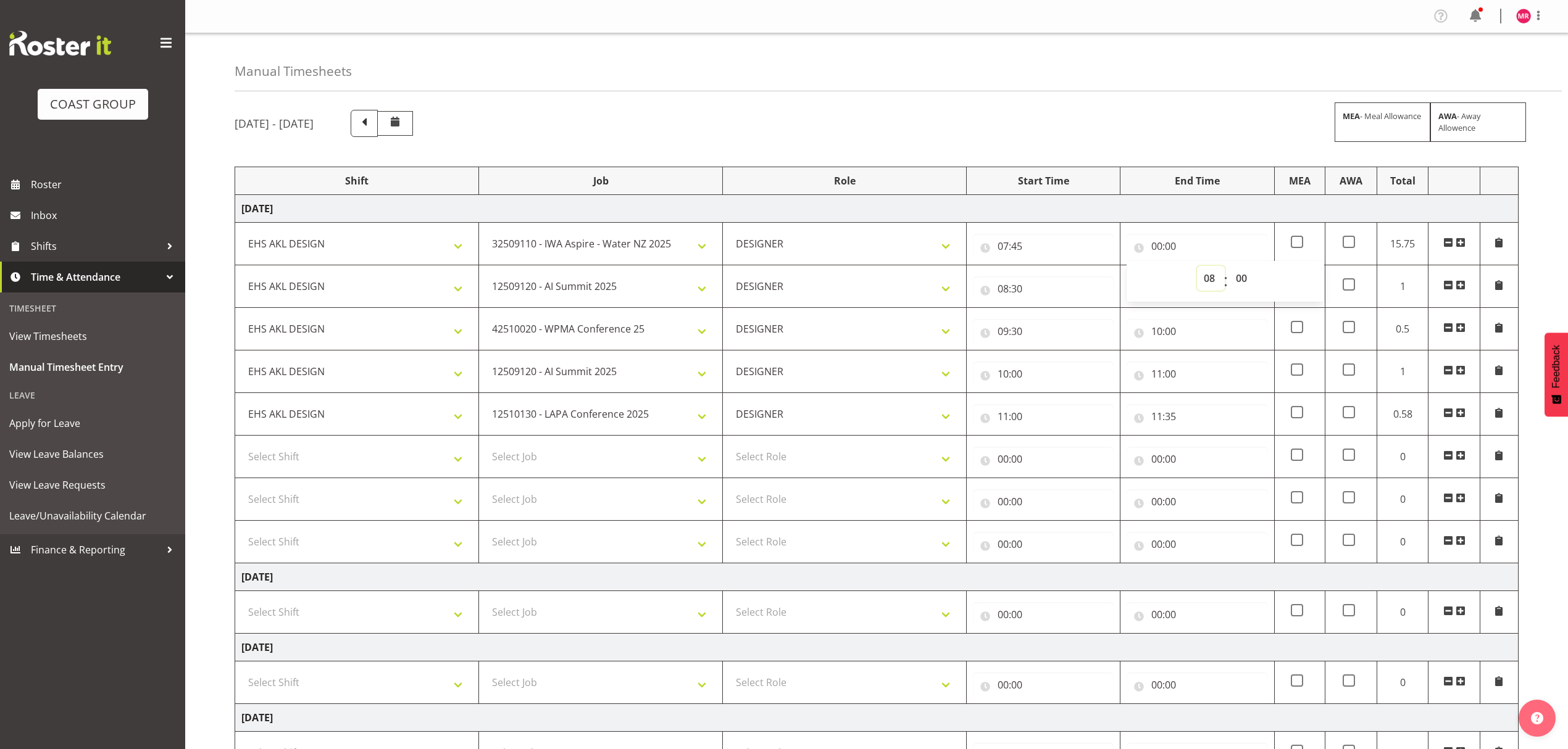
click at [1197, 267] on select "00 01 02 03 04 05 06 07 08 09 10 11 12 13 14 15 16 17 18 19 20 21 22 23" at bounding box center [1211, 278] width 28 height 25
type input "08:00"
click at [1246, 282] on select "00 01 02 03 04 05 06 07 08 09 10 11 12 13 14 15 16 17 18 19 20 21 22 23 24 25 2…" at bounding box center [1243, 278] width 28 height 25
select select "30"
click at [1229, 267] on select "00 01 02 03 04 05 06 07 08 09 10 11 12 13 14 15 16 17 18 19 20 21 22 23 24 25 2…" at bounding box center [1243, 278] width 28 height 25
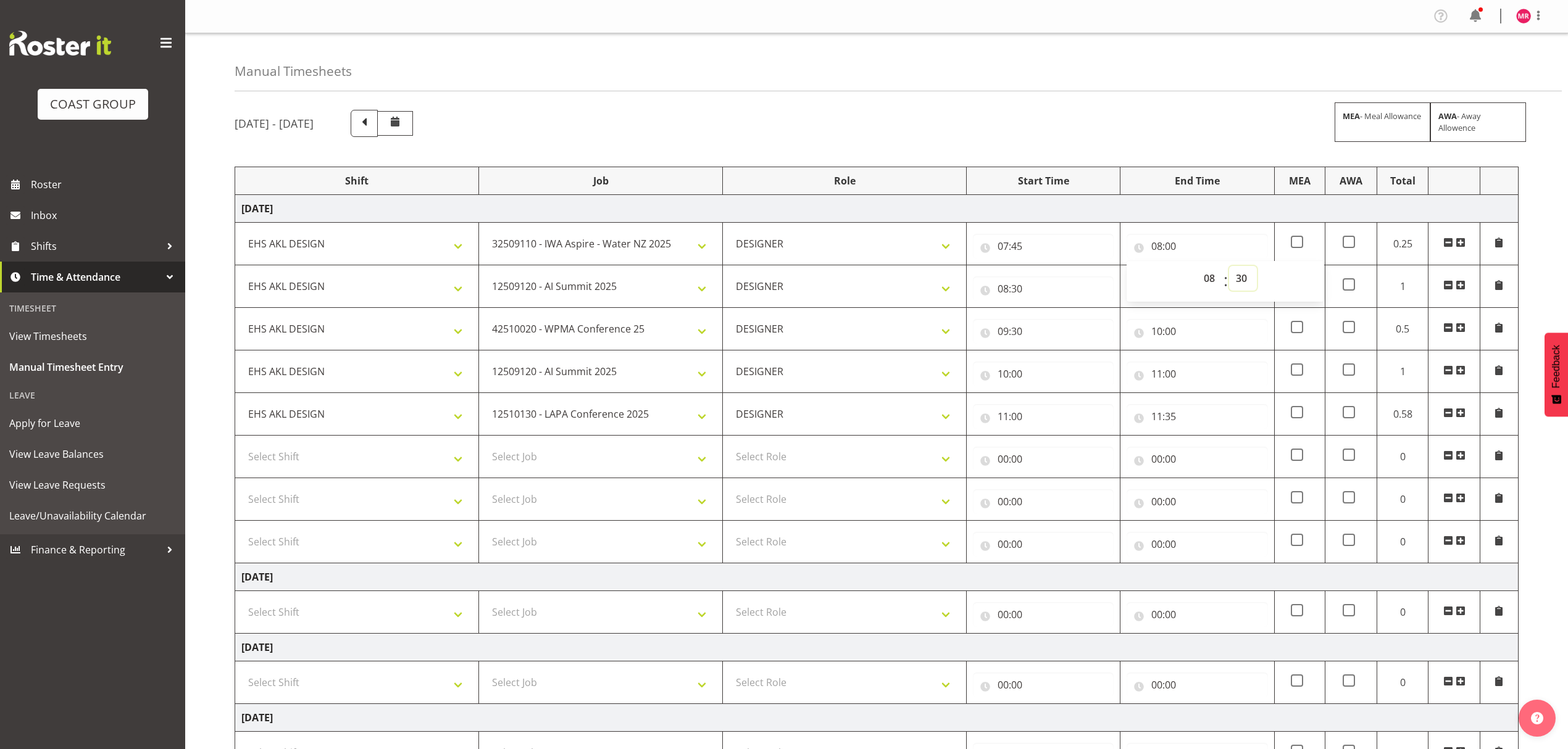
type input "08:30"
click at [1178, 428] on input "11:35" at bounding box center [1197, 416] width 141 height 25
click at [1211, 452] on select "00 01 02 03 04 05 06 07 08 09 10 11 12 13 14 15 16 17 18 19 20 21 22 23" at bounding box center [1211, 448] width 28 height 25
select select "12"
click at [1197, 438] on select "00 01 02 03 04 05 06 07 08 09 10 11 12 13 14 15 16 17 18 19 20 21 22 23" at bounding box center [1211, 448] width 28 height 25
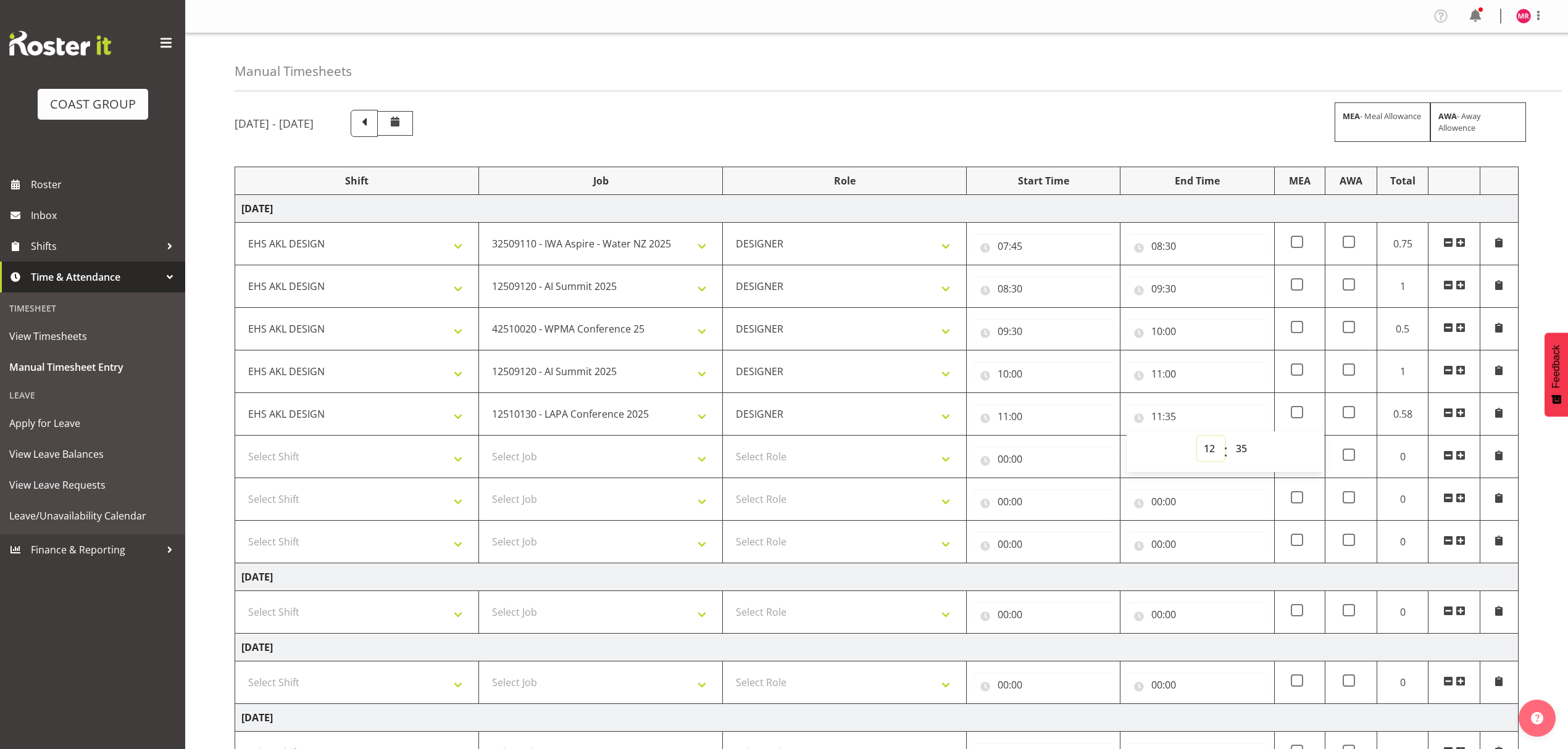
type input "12:35"
click at [1242, 445] on select "00 01 02 03 04 05 06 07 08 09 10 11 12 13 14 15 16 17 18 19 20 21 22 23 24 25 2…" at bounding box center [1243, 448] width 28 height 25
select select "5"
click at [1229, 438] on select "00 01 02 03 04 05 06 07 08 09 10 11 12 13 14 15 16 17 18 19 20 21 22 23 24 25 2…" at bounding box center [1243, 448] width 28 height 25
type input "12:05"
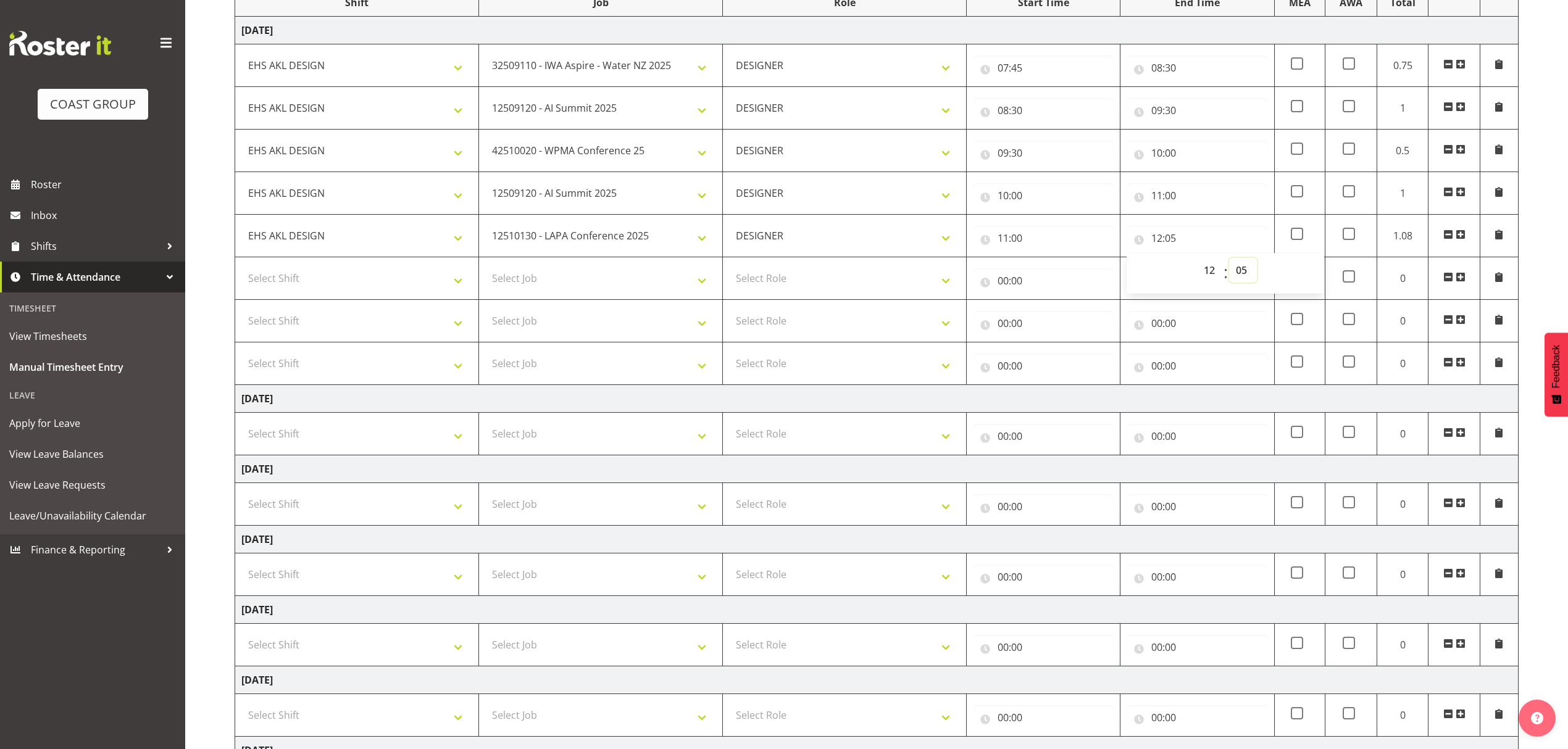
scroll to position [324, 0]
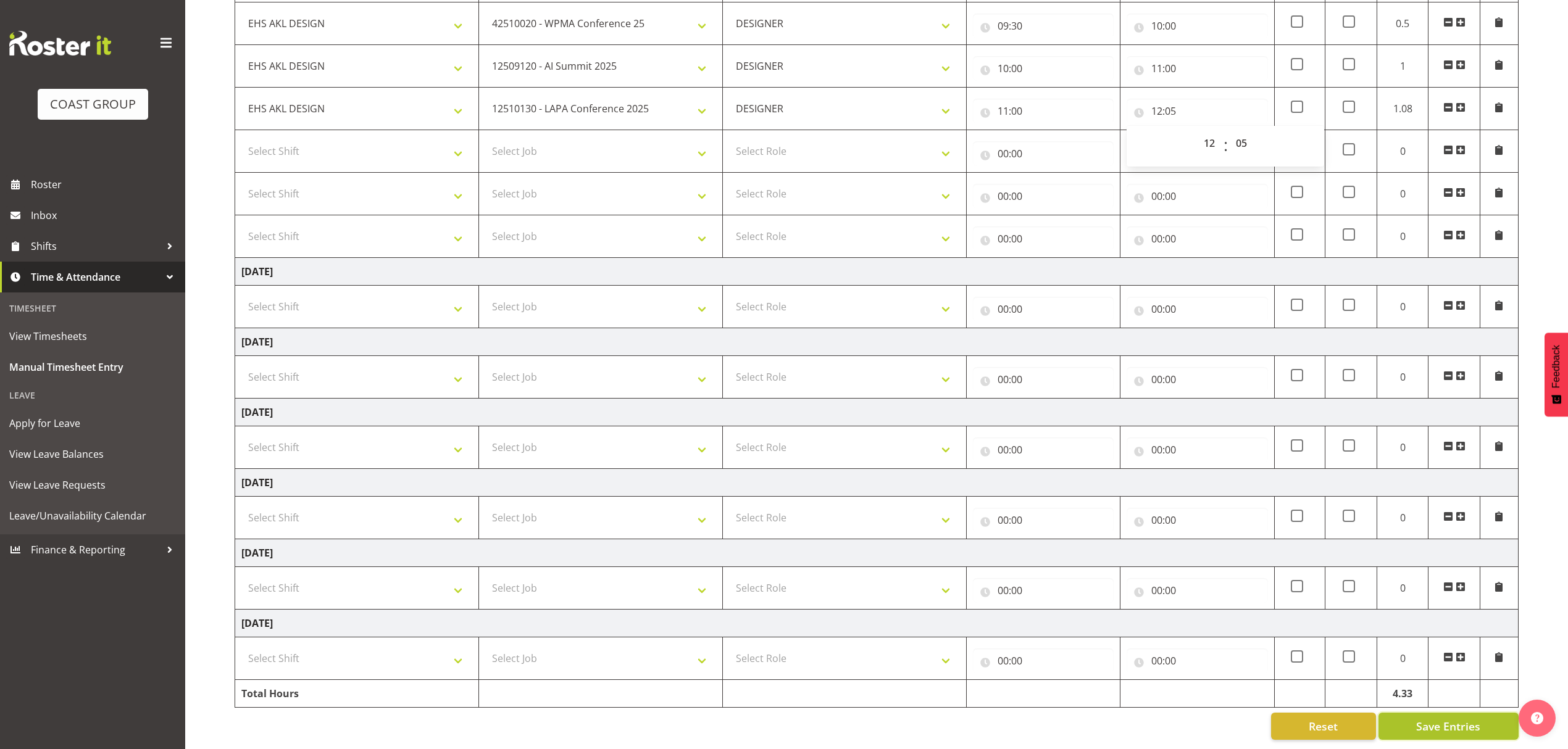
click at [1460, 718] on span "Save Entries" at bounding box center [1448, 726] width 64 height 16
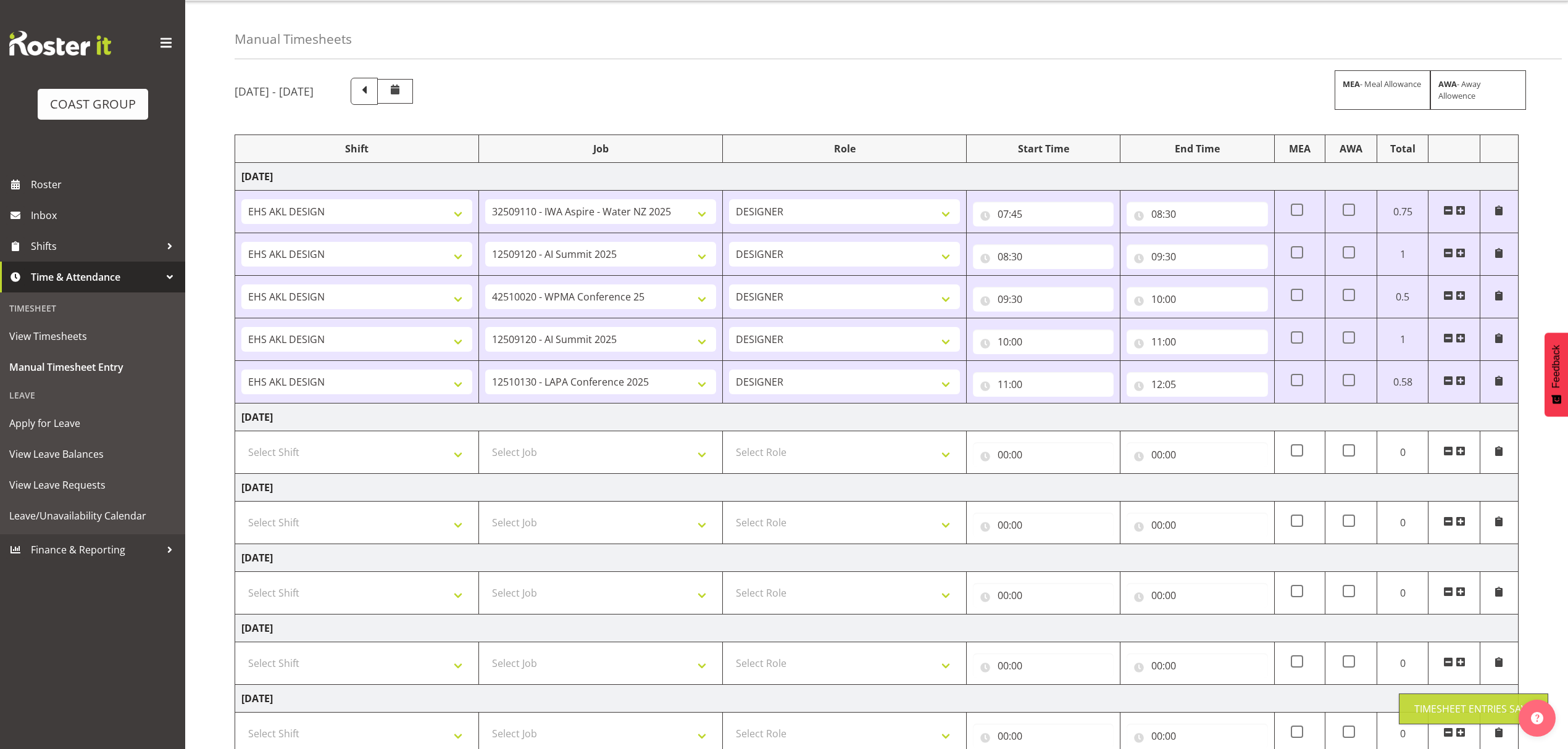
scroll to position [31, 0]
click at [1456, 383] on span at bounding box center [1461, 383] width 10 height 10
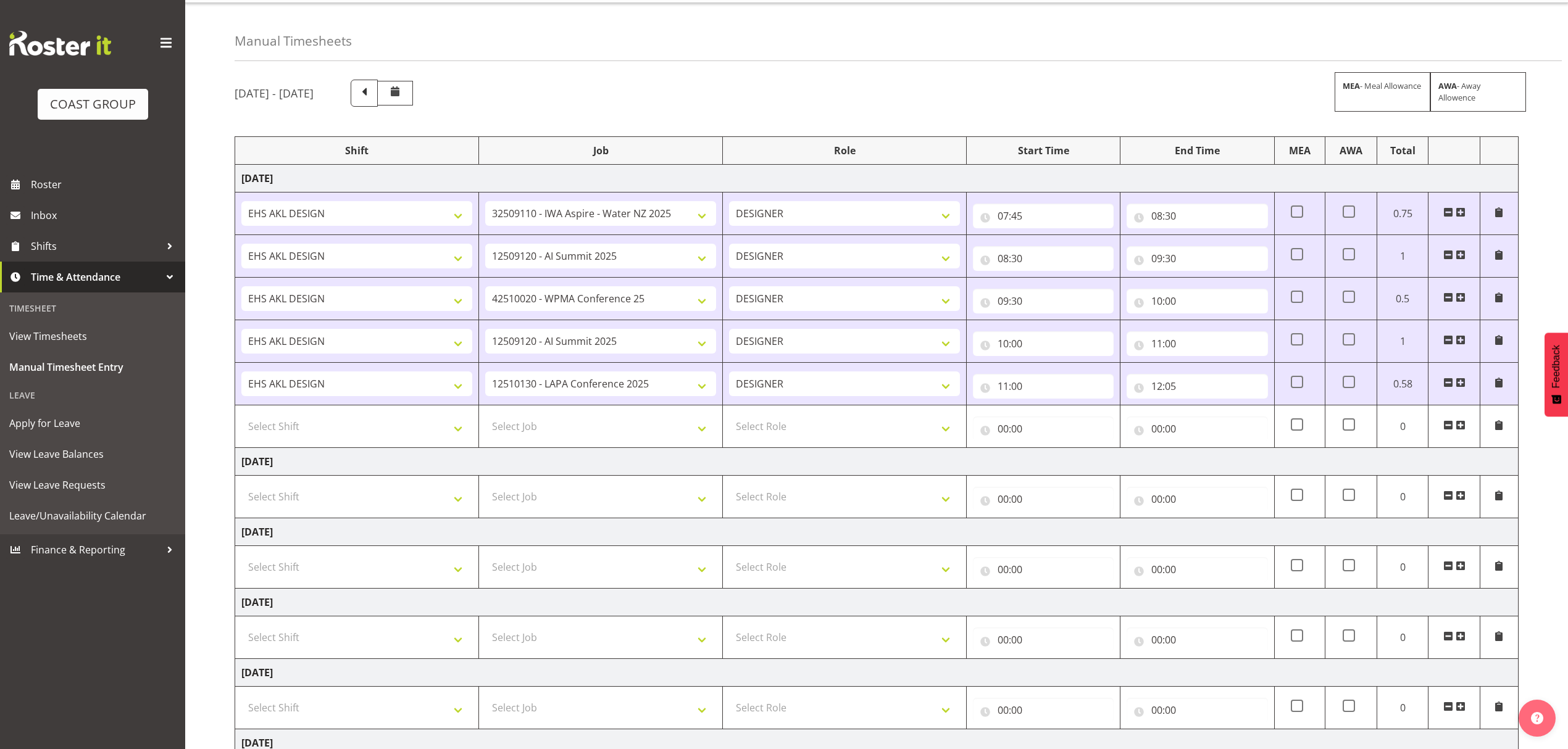
click at [1456, 383] on span at bounding box center [1461, 383] width 10 height 10
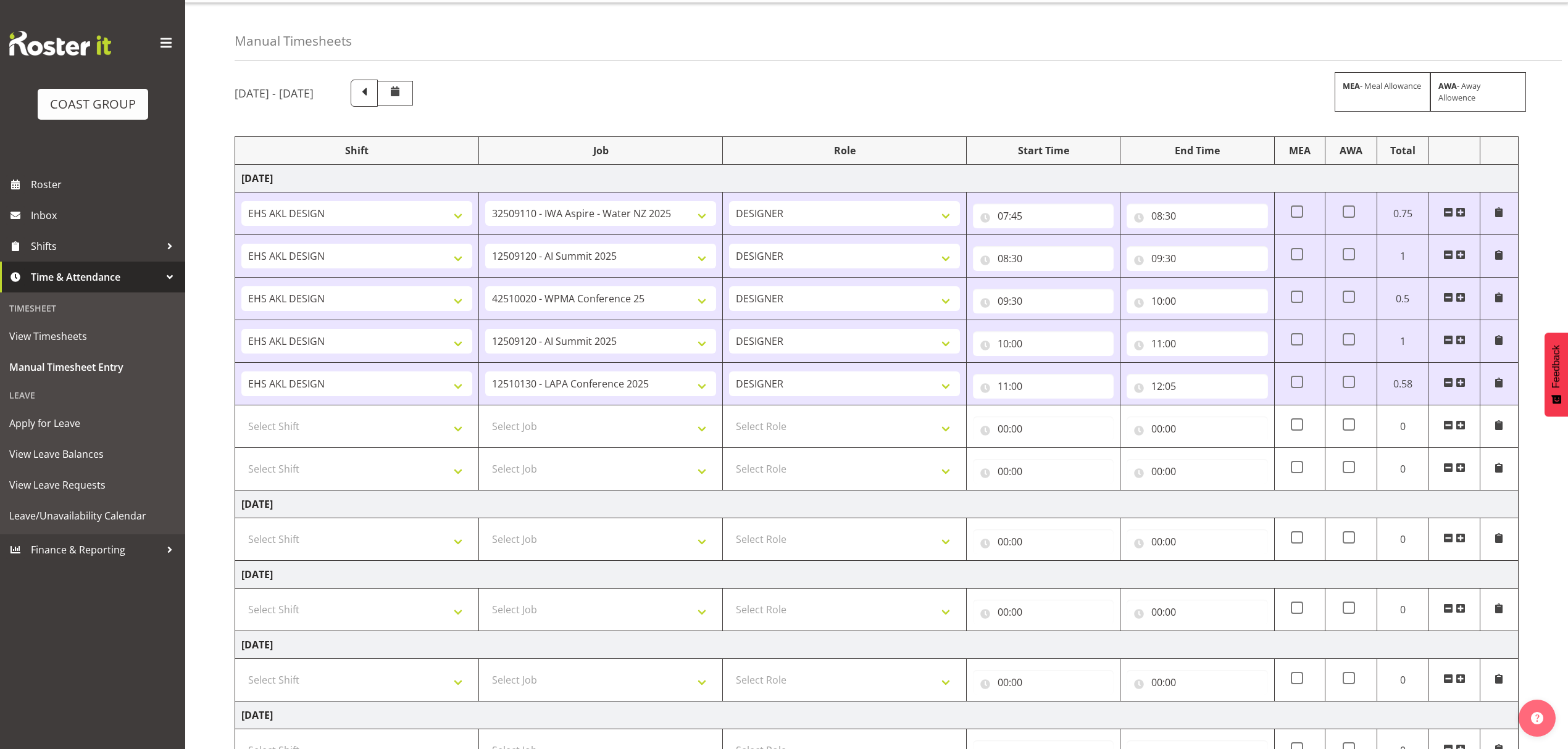
click at [1456, 383] on span at bounding box center [1461, 383] width 10 height 10
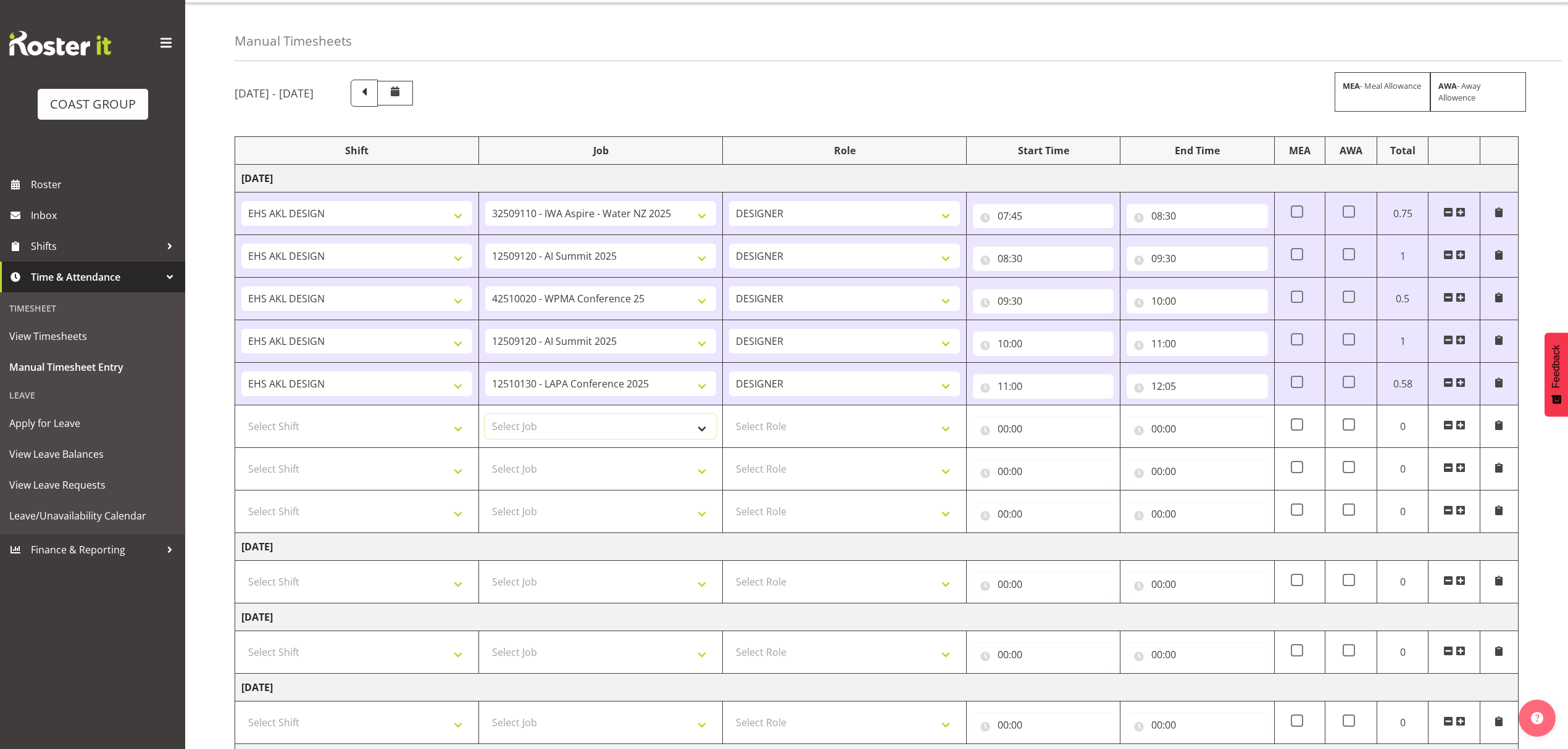
click at [558, 423] on select "Select Job 1 Carlton Events 1 [PERSON_NAME][GEOGRAPHIC_DATA] 1 [PERSON_NAME][GE…" at bounding box center [600, 426] width 231 height 25
select select "8995"
click at [485, 416] on select "Select Job 1 Carlton Events 1 [PERSON_NAME][GEOGRAPHIC_DATA] 1 [PERSON_NAME][GE…" at bounding box center [600, 426] width 231 height 25
click at [615, 470] on select "Select Job 1 Carlton Events 1 [PERSON_NAME][GEOGRAPHIC_DATA] 1 [PERSON_NAME][GE…" at bounding box center [600, 469] width 231 height 25
click at [590, 462] on select "1 Carlton Events 1 [PERSON_NAME] 1 [PERSON_NAME][GEOGRAPHIC_DATA] 1 EHS WAREHOU…" at bounding box center [600, 469] width 231 height 25
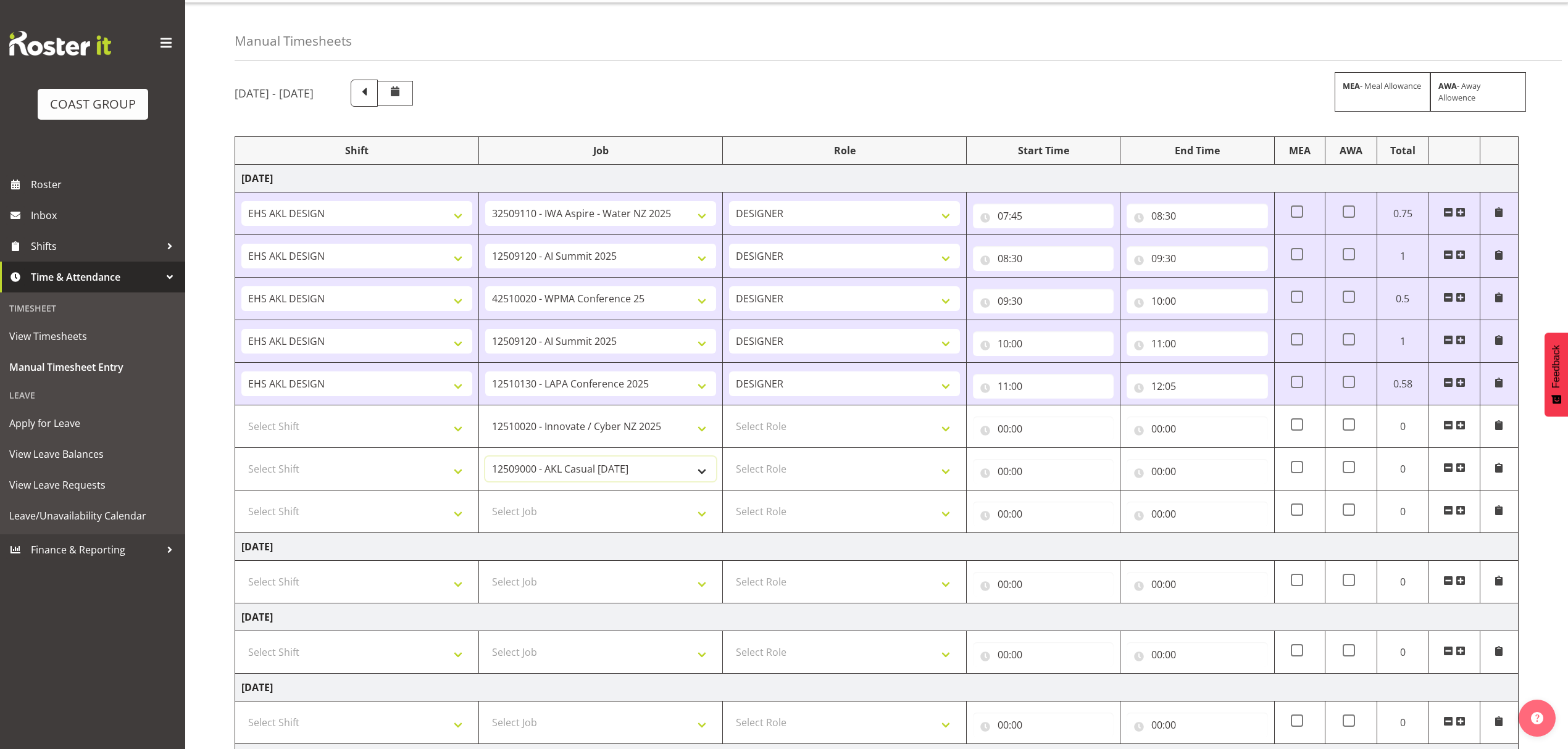
select select "9410"
click at [485, 460] on select "1 Carlton Events 1 [PERSON_NAME] 1 [PERSON_NAME][GEOGRAPHIC_DATA] 1 EHS WAREHOU…" at bounding box center [600, 469] width 231 height 25
click at [742, 427] on select "Select Role DESIGNER" at bounding box center [844, 426] width 231 height 25
select select "215"
click at [729, 416] on select "Select Role DESIGNER" at bounding box center [844, 426] width 231 height 25
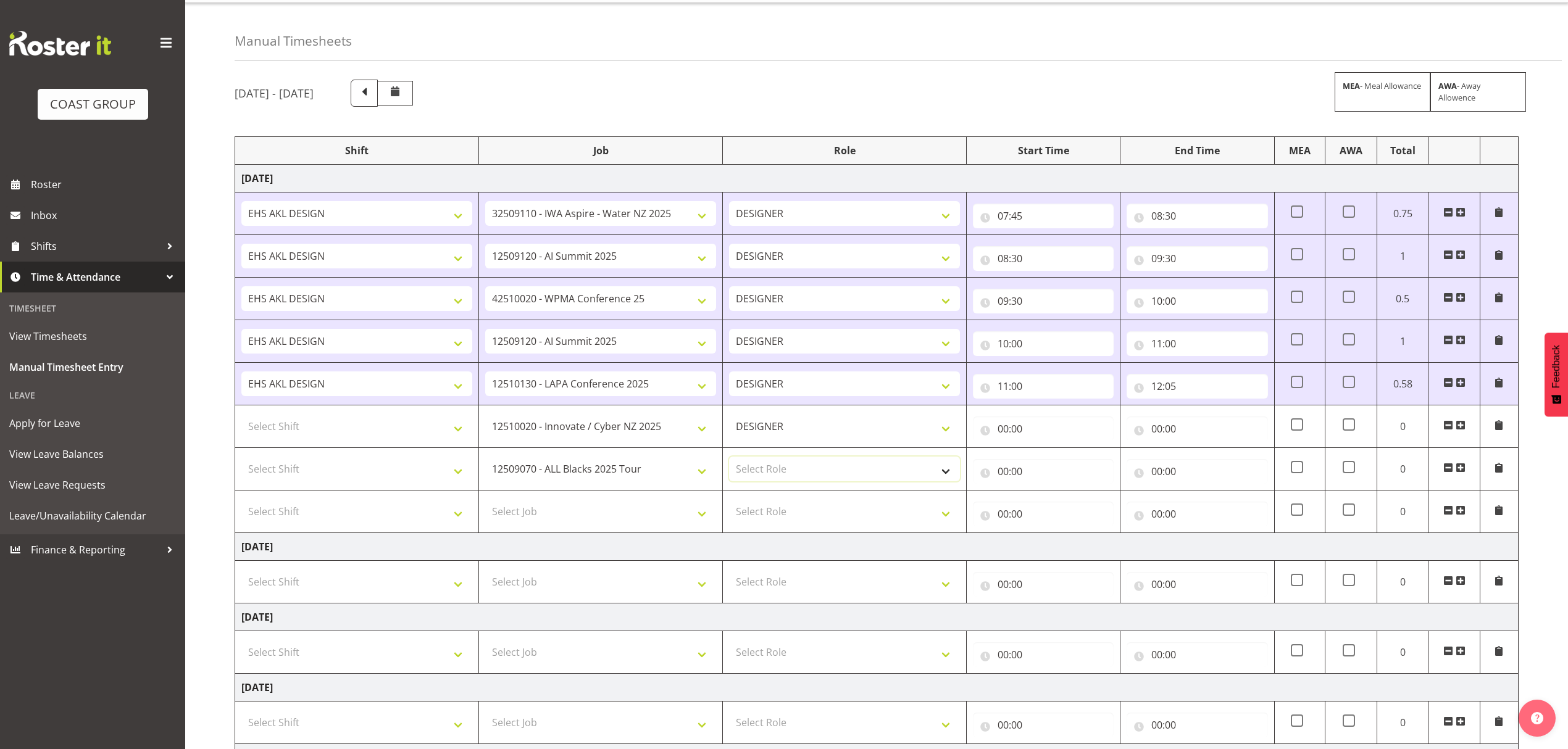
click at [771, 468] on select "Select Role DESIGNER" at bounding box center [844, 469] width 231 height 25
select select "215"
click at [729, 460] on select "Select Role DESIGNER" at bounding box center [844, 469] width 231 height 25
click at [418, 437] on select "Select Shift D+B @ [PERSON_NAME] D+B Build D+B Build NZACA D+B Build Tech Day […" at bounding box center [356, 426] width 231 height 25
select select "1321"
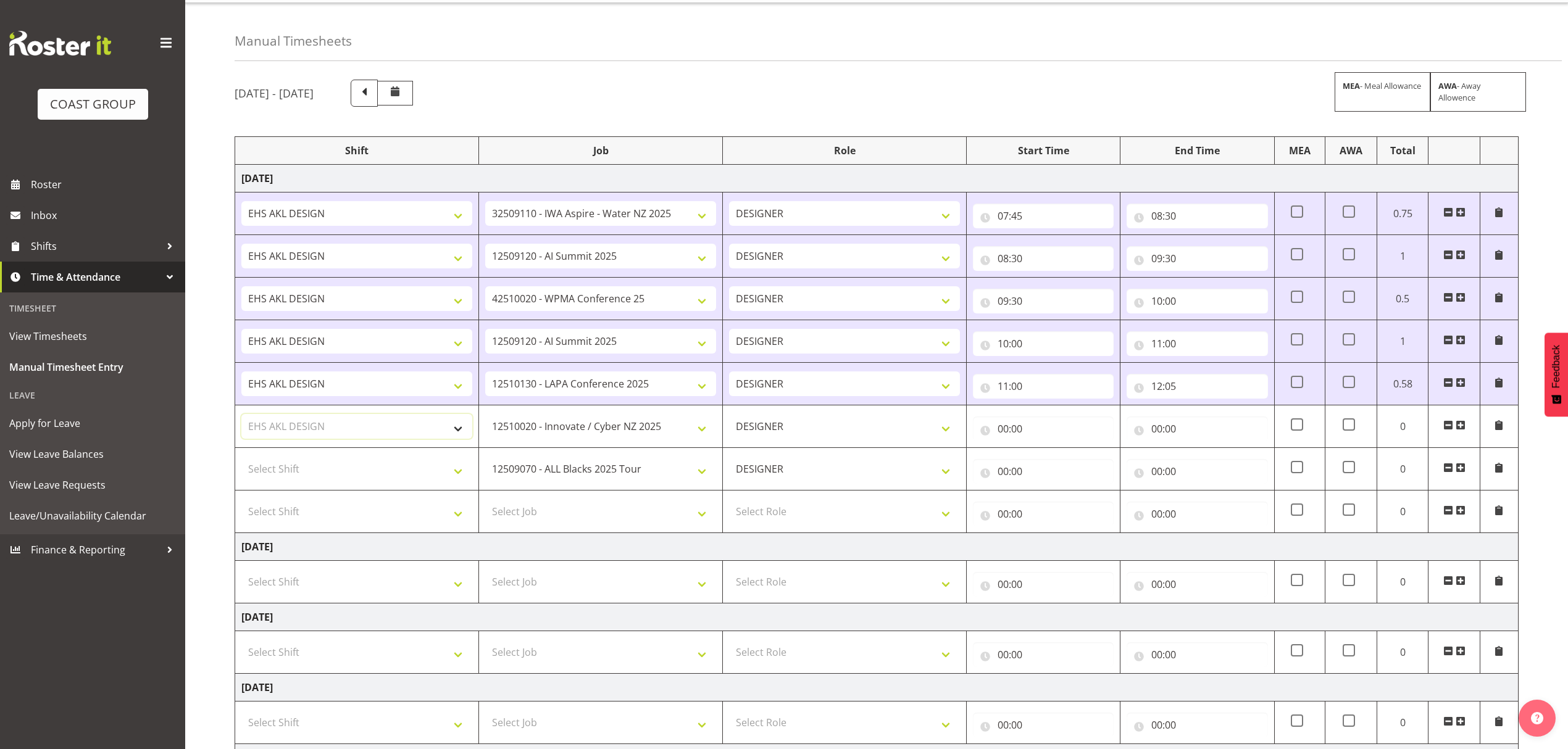
click at [241, 416] on select "Select Shift D+B @ [PERSON_NAME] D+B Build D+B Build NZACA D+B Build Tech Day […" at bounding box center [356, 426] width 231 height 25
click at [413, 484] on td "Select Shift D+B @ [PERSON_NAME] D+B Build D+B Build NZACA D+B Build Tech Day […" at bounding box center [357, 469] width 244 height 43
select select "1321"
click at [241, 460] on select "Select Shift D+B @ [PERSON_NAME] D+B Build D+B Build NZACA D+B Build Tech Day […" at bounding box center [356, 469] width 231 height 25
click at [1049, 438] on input "00:00" at bounding box center [1044, 429] width 141 height 25
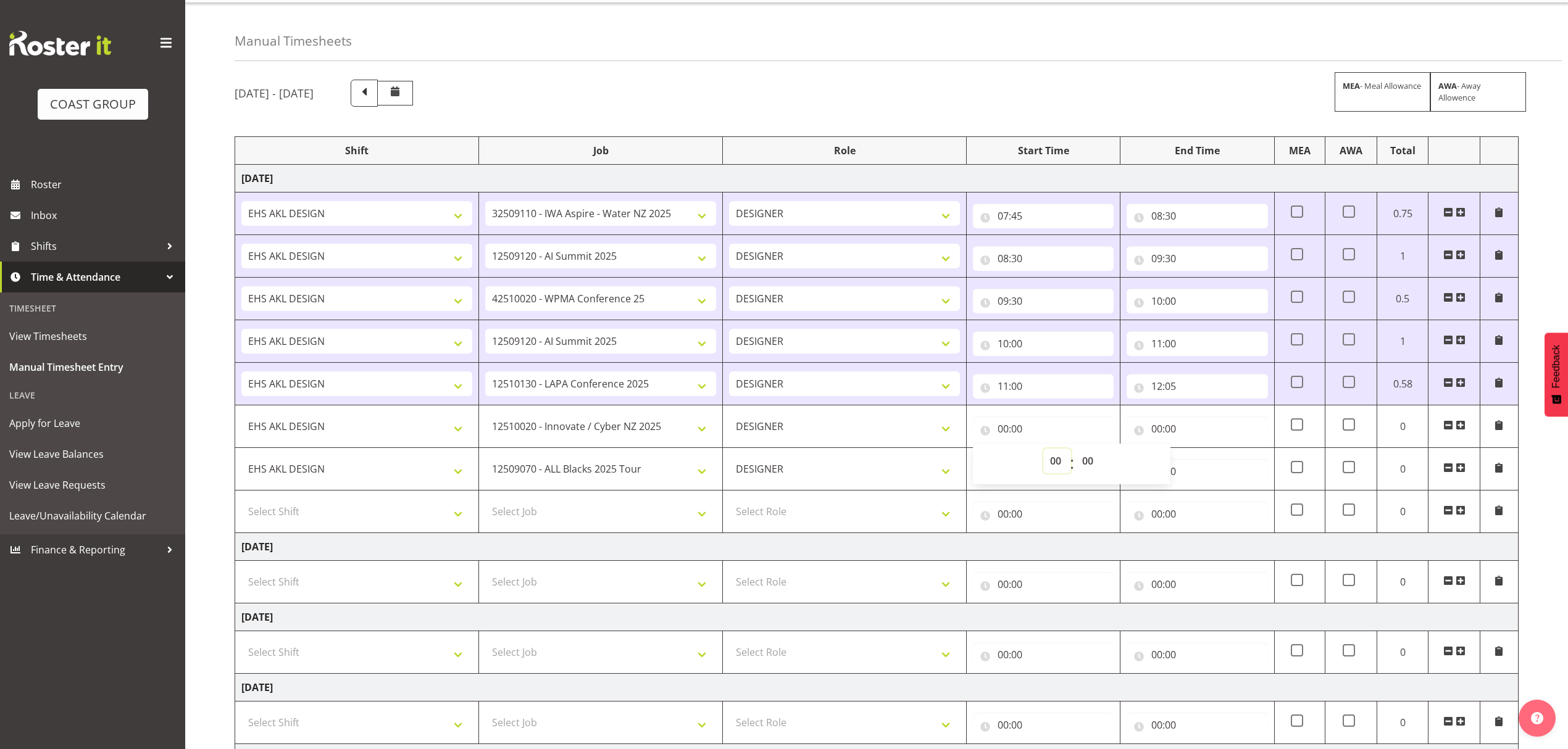
click at [1054, 468] on select "00 01 02 03 04 05 06 07 08 09 10 11 12 13 14 15 16 17 18 19 20 21 22 23" at bounding box center [1056, 461] width 28 height 25
select select "2"
click at [1043, 450] on select "00 01 02 03 04 05 06 07 08 09 10 11 12 13 14 15 16 17 18 19 20 21 22 23" at bounding box center [1056, 461] width 28 height 25
type input "02:00"
click at [1060, 462] on select "00 01 02 03 04 05 06 07 08 09 10 11 12 13 14 15 16 17 18 19 20 21 22 23" at bounding box center [1056, 461] width 28 height 25
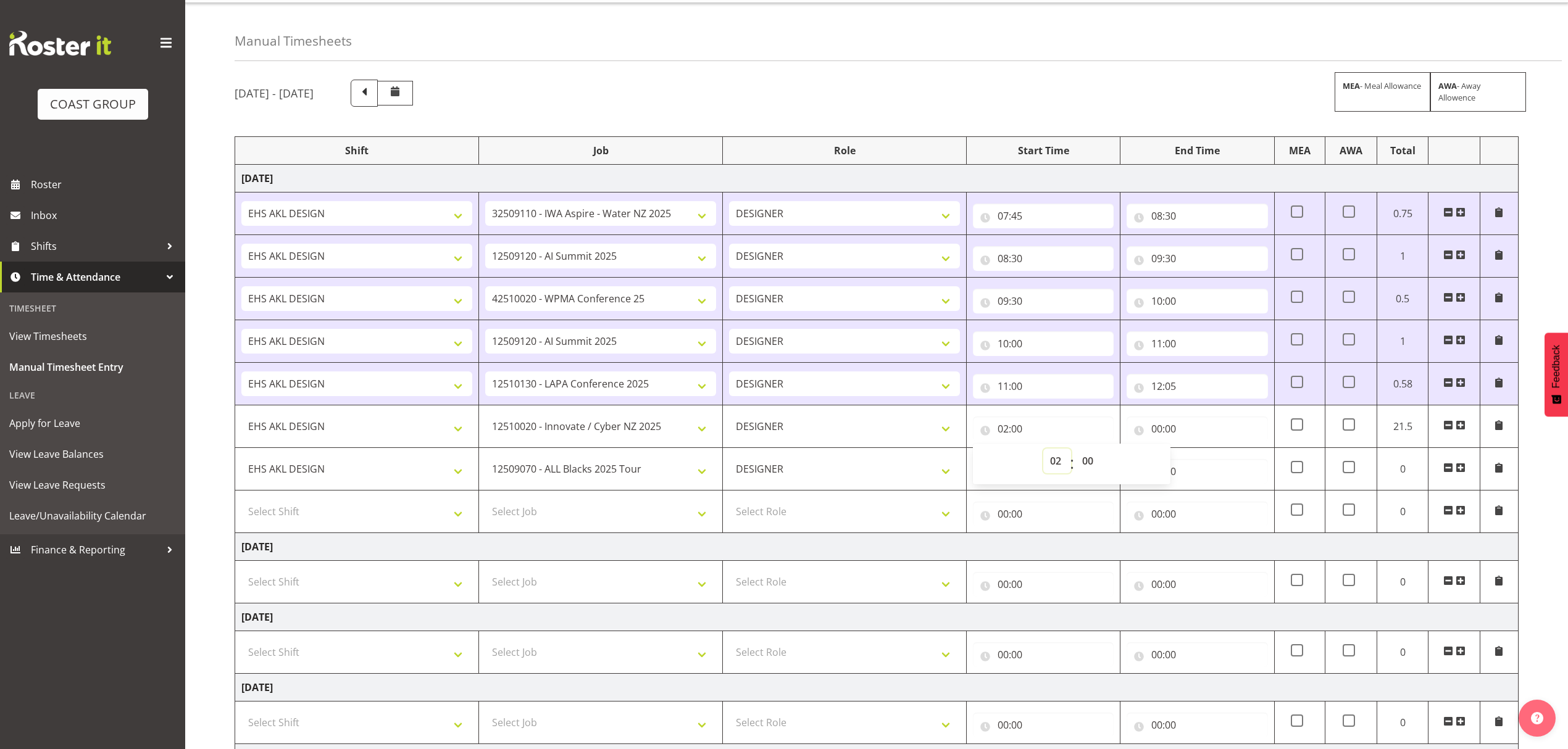
select select "14"
click at [1043, 450] on select "00 01 02 03 04 05 06 07 08 09 10 11 12 13 14 15 16 17 18 19 20 21 22 23" at bounding box center [1056, 461] width 28 height 25
type input "14:00"
click at [1176, 431] on input "00:00" at bounding box center [1197, 429] width 141 height 25
click at [1212, 467] on select "00 01 02 03 04 05 06 07 08 09 10 11 12 13 14 15 16 17 18 19 20 21 22 23" at bounding box center [1211, 461] width 28 height 25
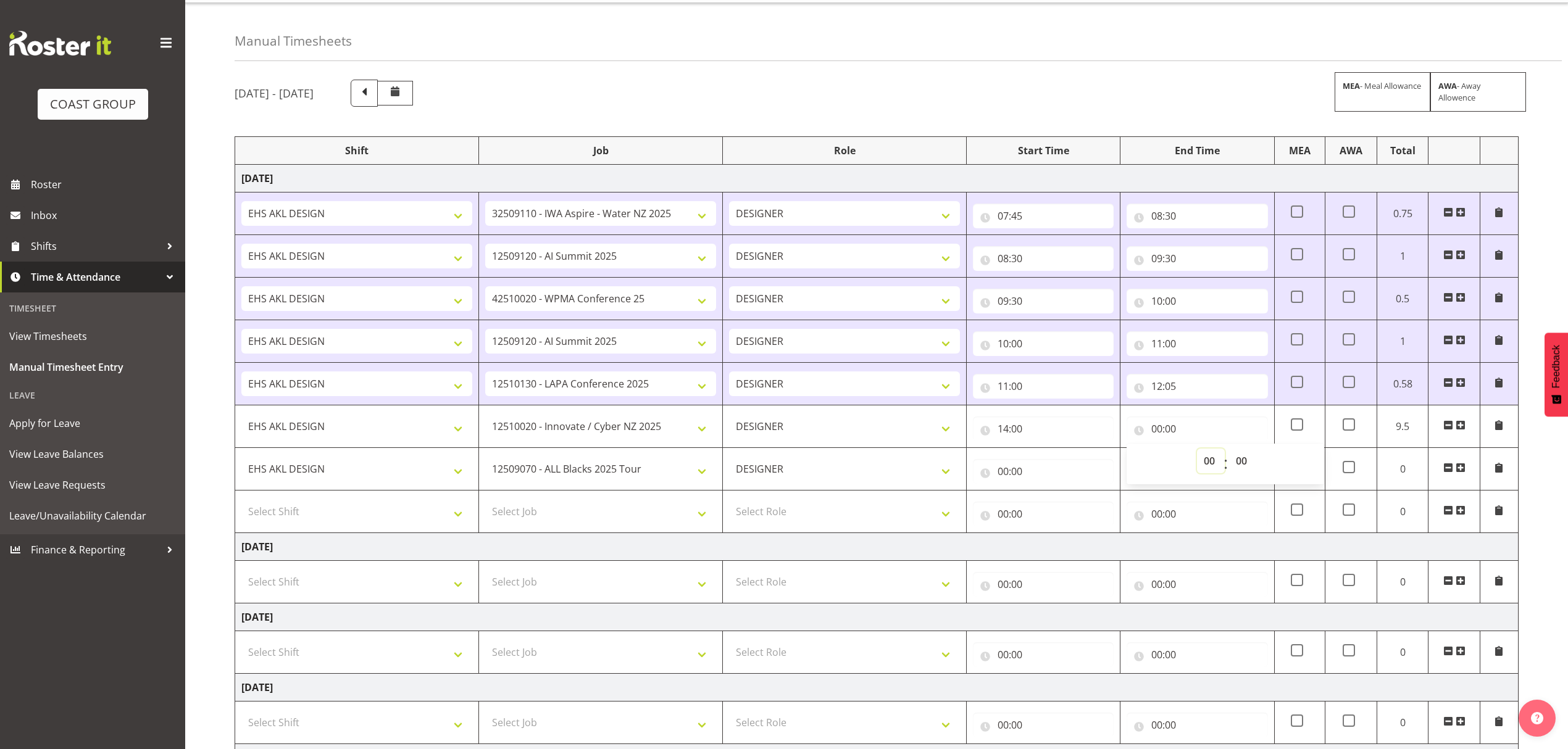
select select "15"
click at [1197, 450] on select "00 01 02 03 04 05 06 07 08 09 10 11 12 13 14 15 16 17 18 19 20 21 22 23" at bounding box center [1211, 461] width 28 height 25
type input "15:00"
click at [1034, 559] on td "[DATE]" at bounding box center [877, 547] width 1283 height 28
click at [1033, 480] on input "00:00" at bounding box center [1044, 472] width 141 height 25
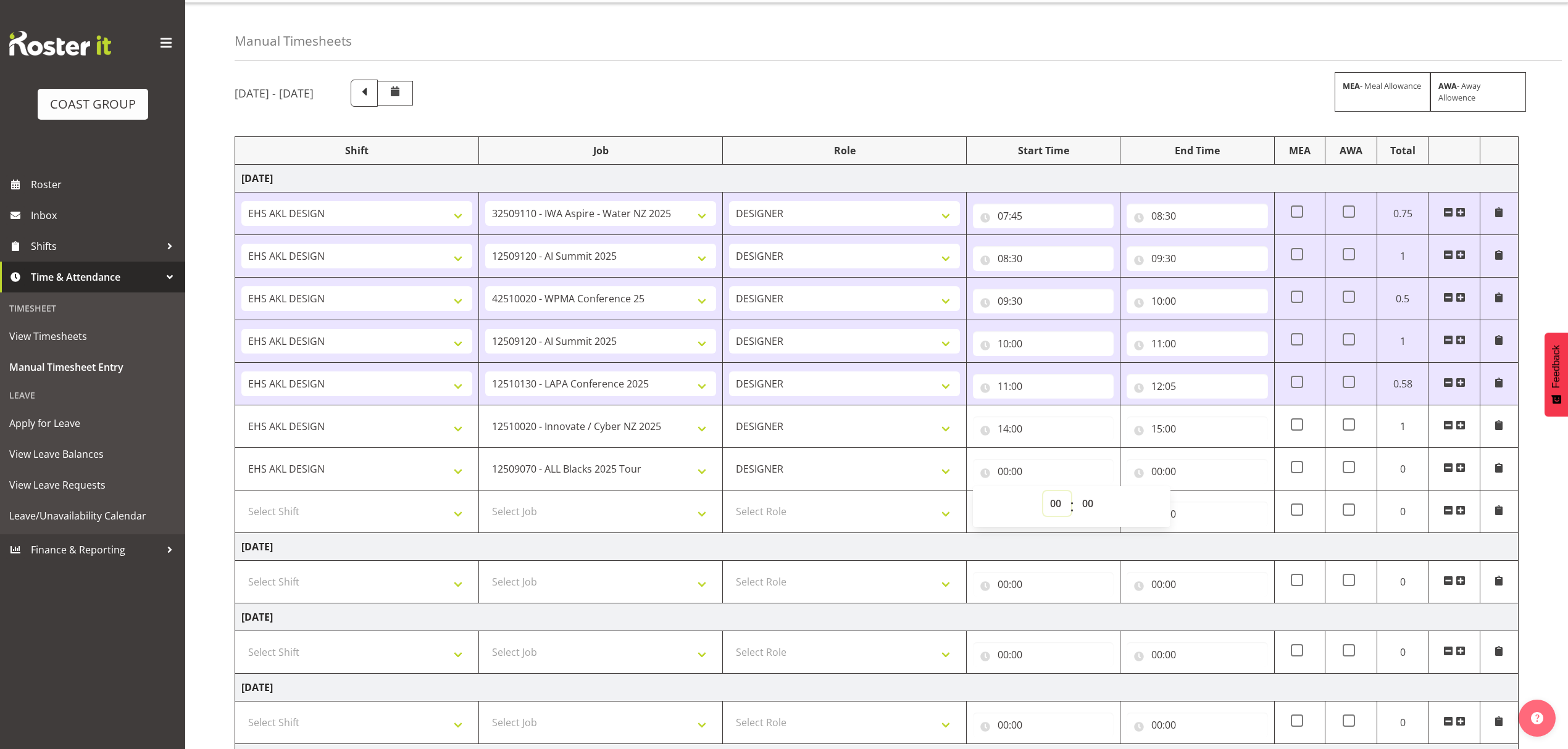
click at [1052, 501] on select "00 01 02 03 04 05 06 07 08 09 10 11 12 13 14 15 16 17 18 19 20 21 22 23" at bounding box center [1056, 504] width 28 height 25
select select "16"
click at [1043, 494] on select "00 01 02 03 04 05 06 07 08 09 10 11 12 13 14 15 16 17 18 19 20 21 22 23" at bounding box center [1056, 504] width 28 height 25
type input "16:00"
click at [1088, 506] on select "00 01 02 03 04 05 06 07 08 09 10 11 12 13 14 15 16 17 18 19 20 21 22 23 24 25 2…" at bounding box center [1089, 504] width 28 height 25
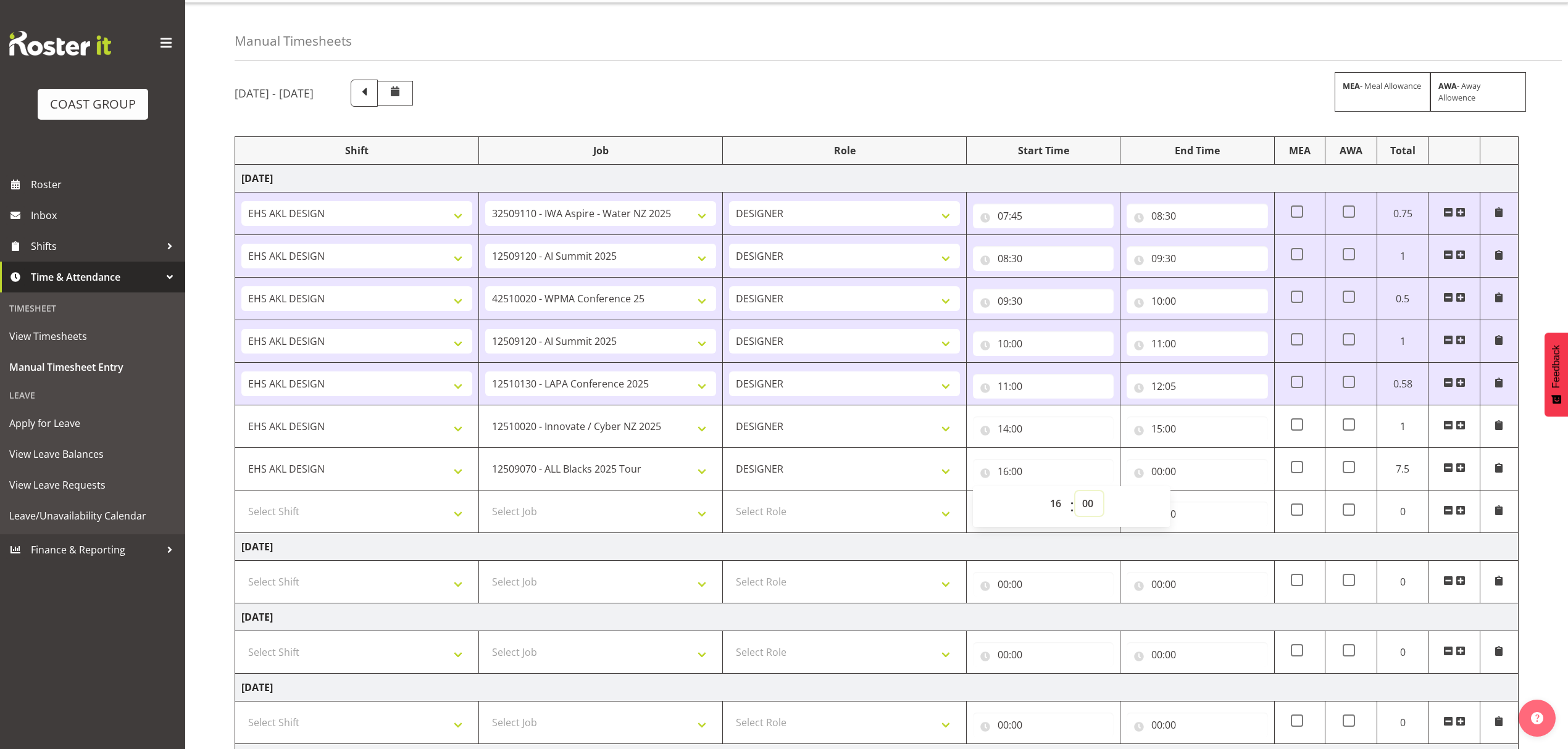
select select "30"
click at [1076, 494] on select "00 01 02 03 04 05 06 07 08 09 10 11 12 13 14 15 16 17 18 19 20 21 22 23 24 25 2…" at bounding box center [1089, 504] width 28 height 25
type input "16:30"
click at [1170, 473] on input "00:00" at bounding box center [1197, 472] width 141 height 25
click at [1202, 505] on select "00 01 02 03 04 05 06 07 08 09 10 11 12 13 14 15 16 17 18 19 20 21 22 23" at bounding box center [1211, 504] width 28 height 25
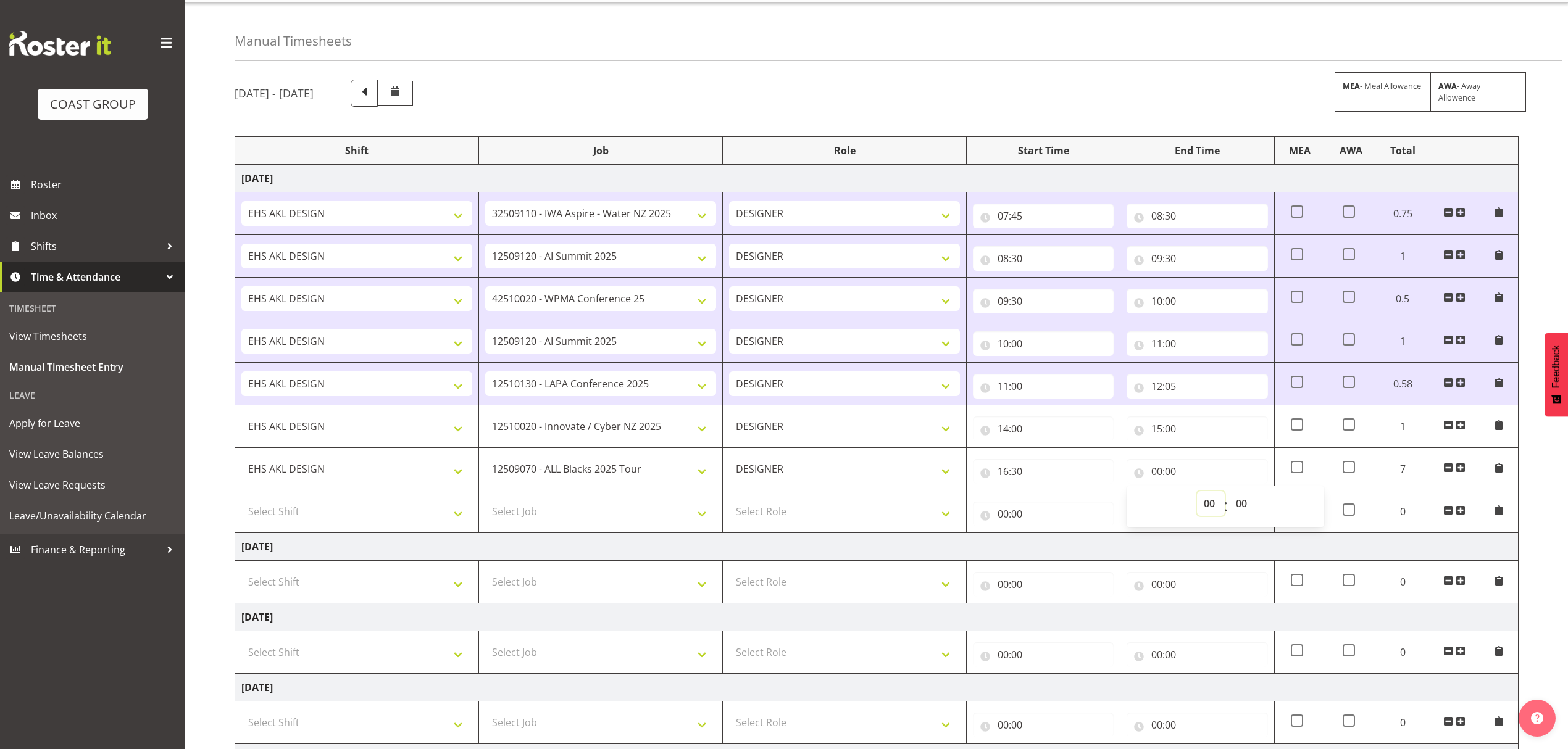
select select "17"
click at [1197, 494] on select "00 01 02 03 04 05 06 07 08 09 10 11 12 13 14 15 16 17 18 19 20 21 22 23" at bounding box center [1211, 504] width 28 height 25
type input "17:00"
click at [1239, 504] on select "00 01 02 03 04 05 06 07 08 09 10 11 12 13 14 15 16 17 18 19 20 21 22 23 24 25 2…" at bounding box center [1243, 504] width 28 height 25
select select "30"
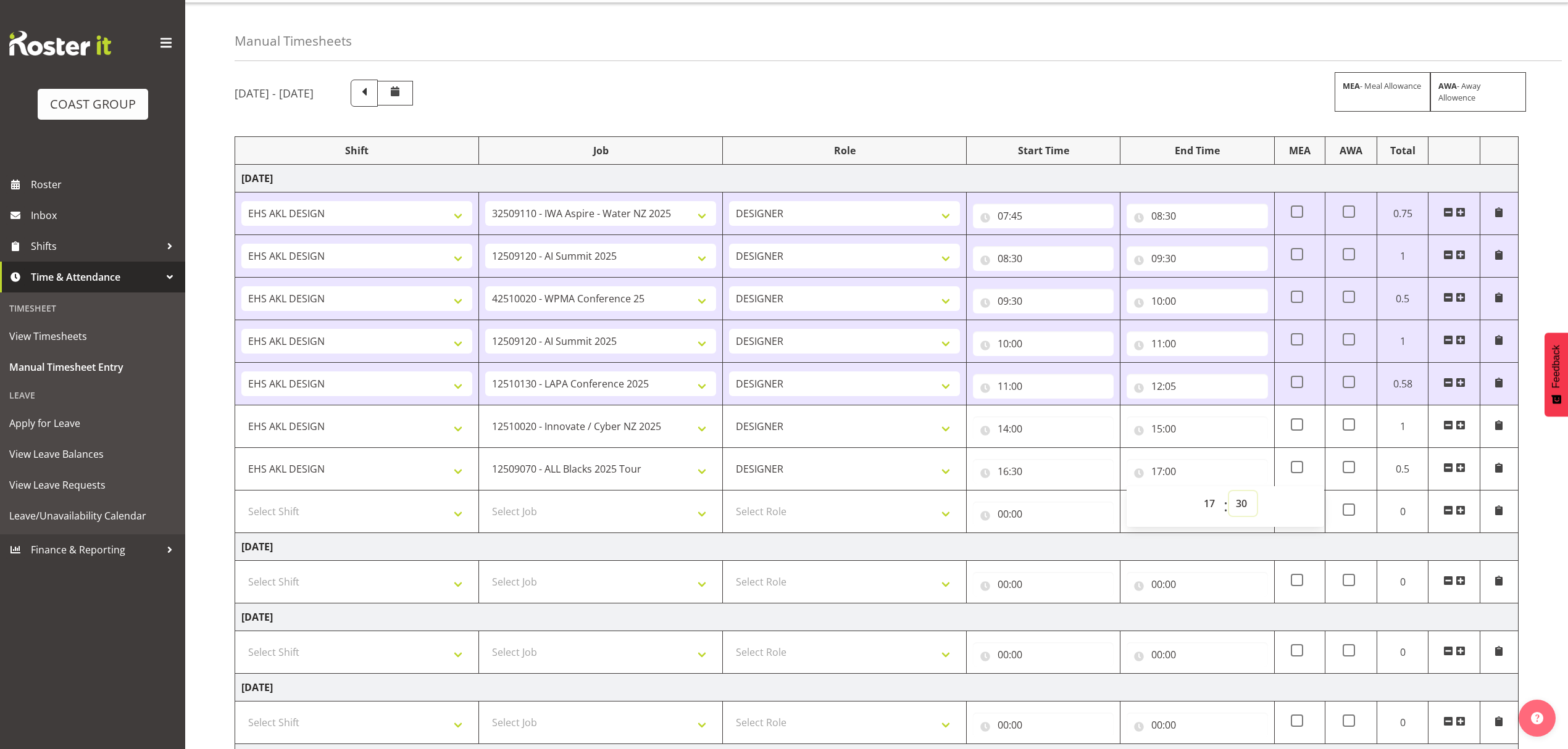
click at [1229, 494] on select "00 01 02 03 04 05 06 07 08 09 10 11 12 13 14 15 16 17 18 19 20 21 22 23 24 25 2…" at bounding box center [1243, 504] width 28 height 25
type input "17:30"
click at [1449, 511] on span at bounding box center [1448, 511] width 10 height 10
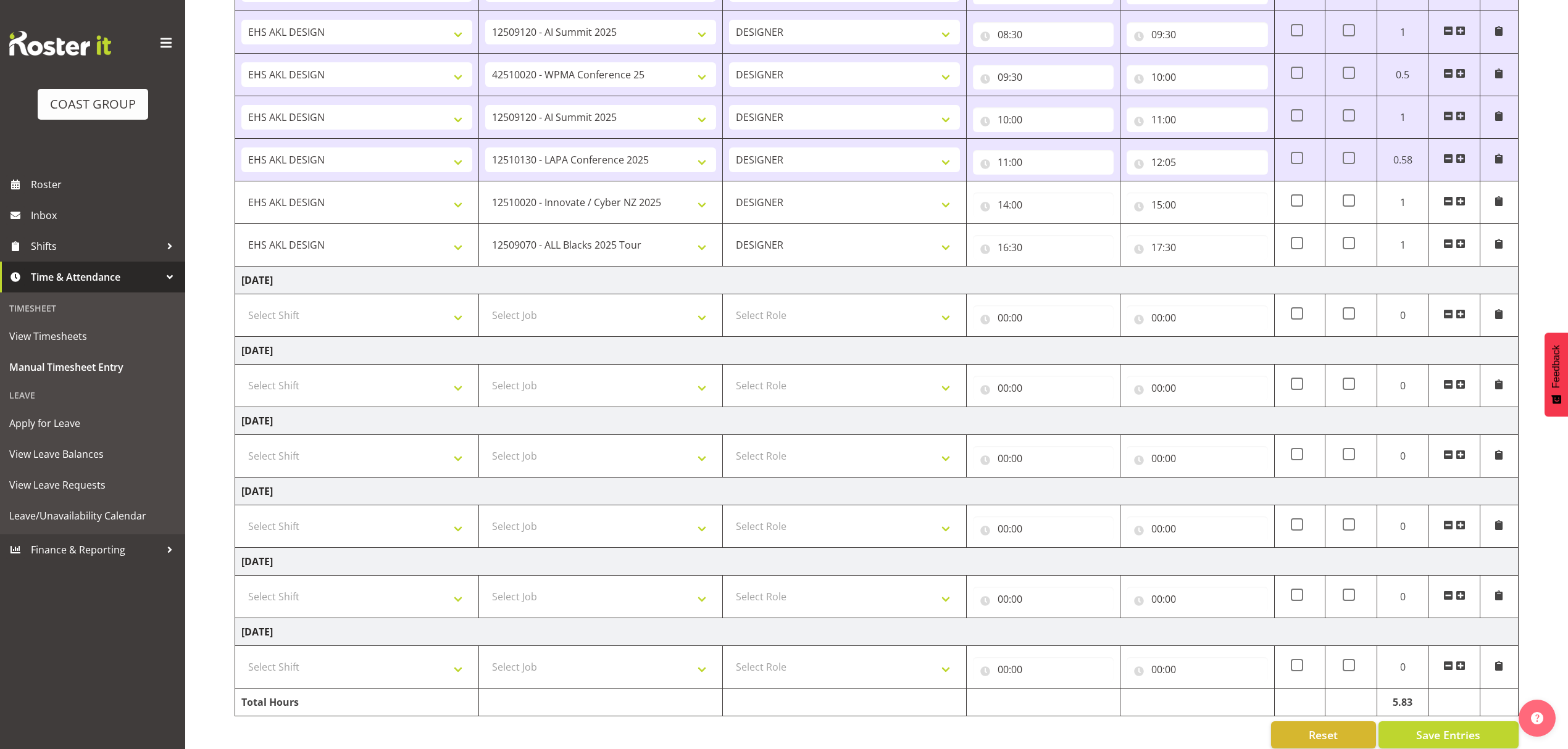
scroll to position [280, 0]
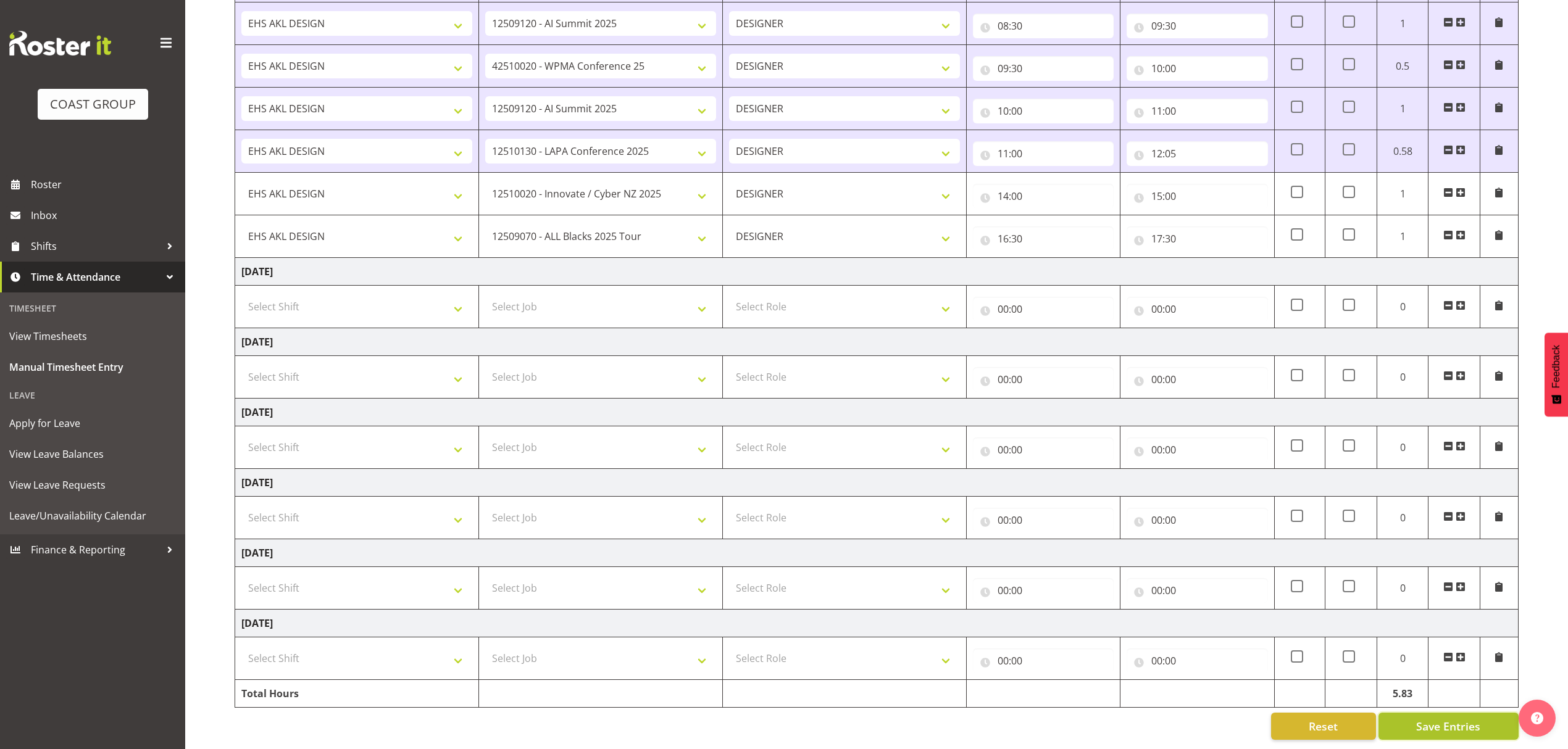
click at [1429, 713] on button "Save Entries" at bounding box center [1448, 726] width 140 height 27
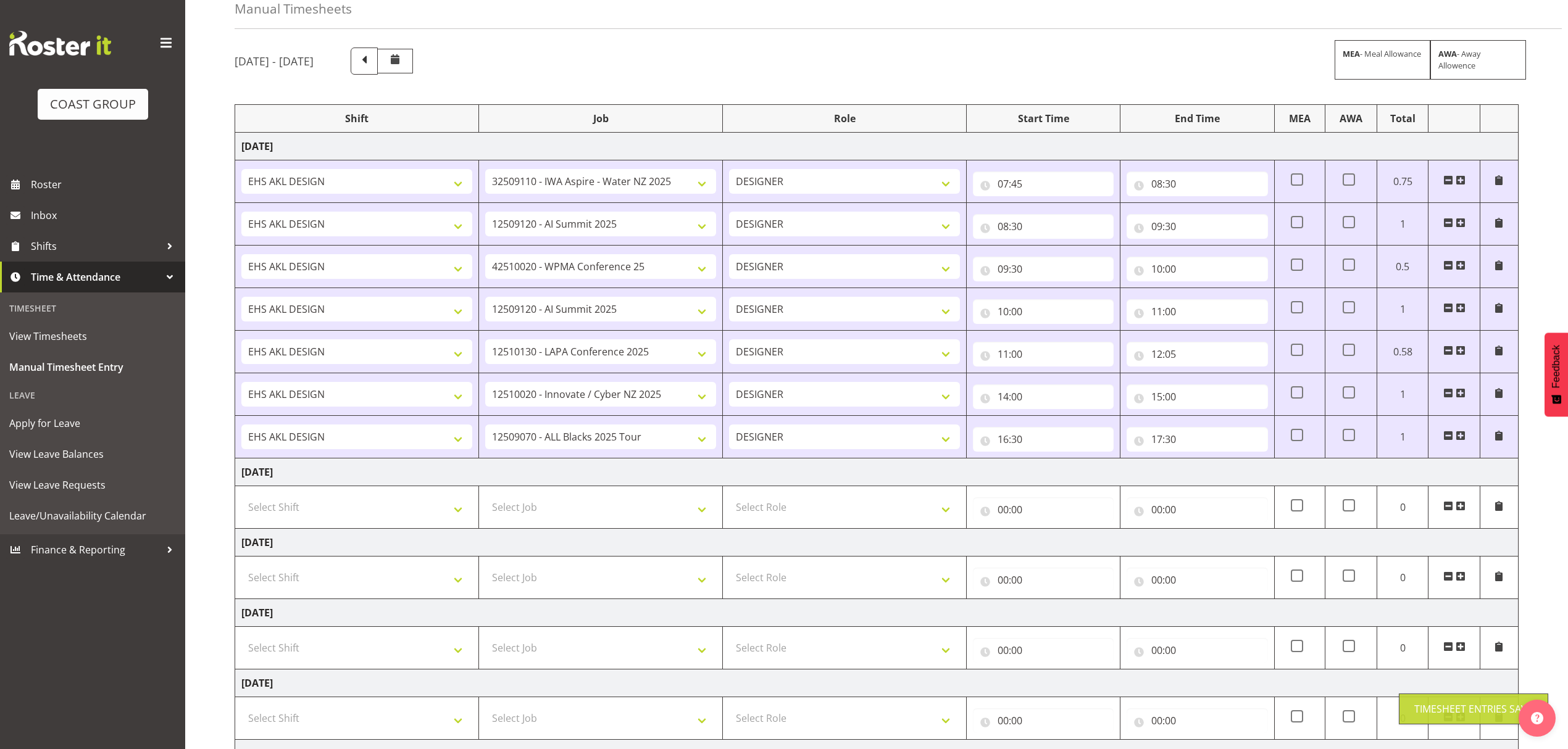
scroll to position [0, 0]
